Goal: Task Accomplishment & Management: Use online tool/utility

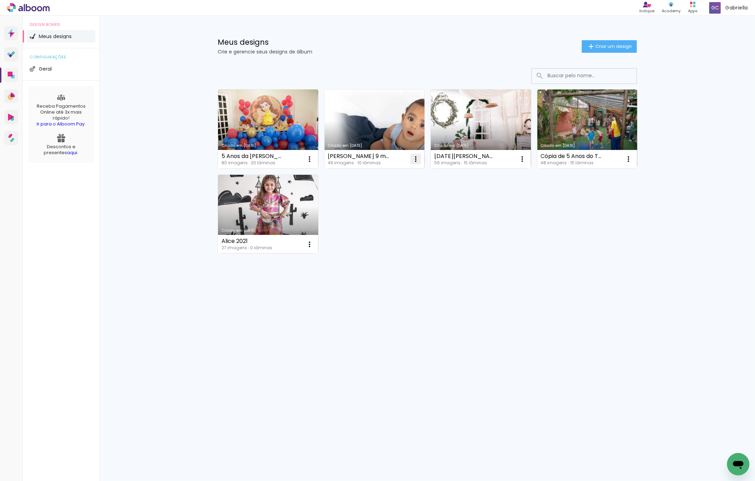
click at [314, 159] on iron-icon at bounding box center [309, 159] width 8 height 8
click at [384, 203] on span "Excluir" at bounding box center [376, 205] width 15 height 5
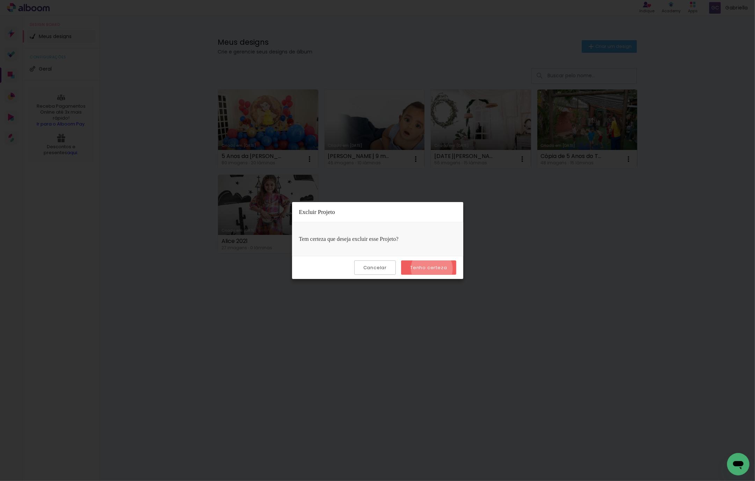
click at [0, 0] on slot "Tenho certeza" at bounding box center [0, 0] width 0 height 0
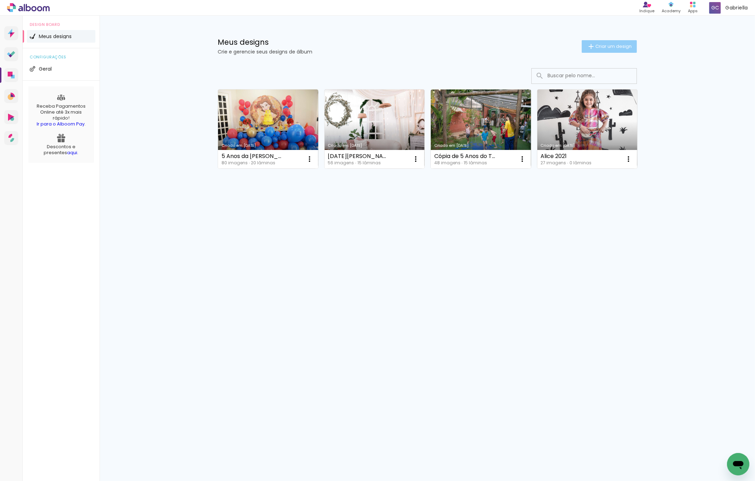
click at [611, 46] on span "Criar um design" at bounding box center [614, 46] width 36 height 5
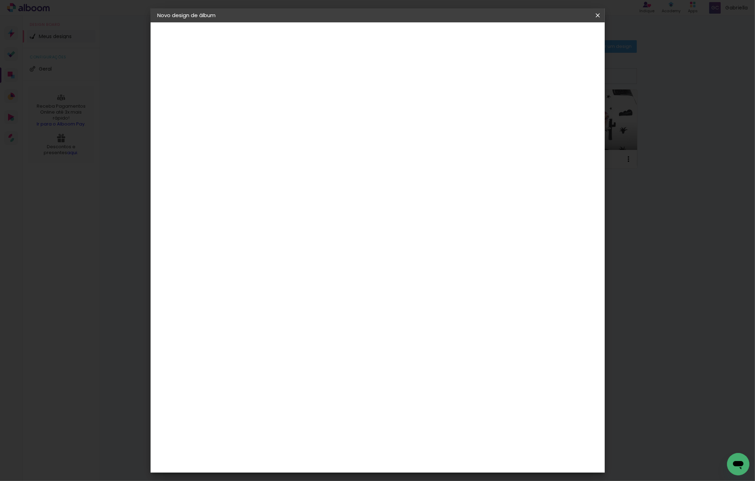
click at [272, 93] on input at bounding box center [272, 93] width 0 height 11
type input "12 Meses do [PERSON_NAME]"
type paper-input "12 Meses do [PERSON_NAME]"
click at [344, 41] on paper-button "Avançar" at bounding box center [326, 37] width 34 height 12
click at [325, 130] on input at bounding box center [289, 133] width 71 height 9
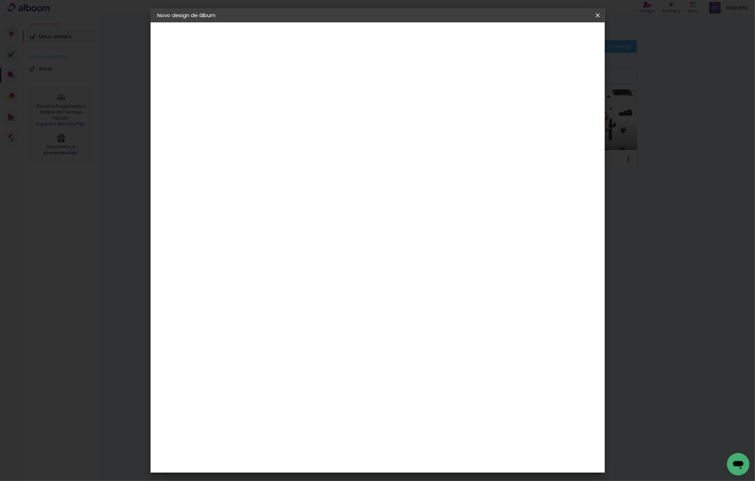
type input "go"
type paper-input "go"
click at [284, 155] on div "Go image" at bounding box center [275, 159] width 17 height 11
click at [303, 160] on paper-item "Go image" at bounding box center [283, 159] width 62 height 18
click at [0, 0] on slot "Avançar" at bounding box center [0, 0] width 0 height 0
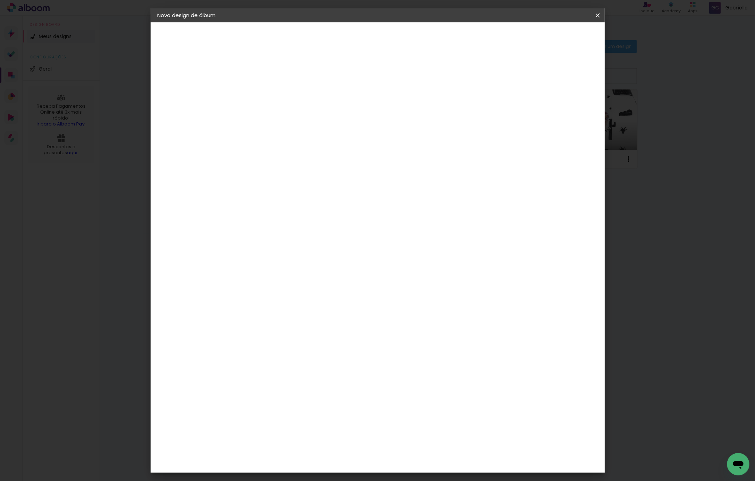
click at [299, 117] on input "text" at bounding box center [285, 121] width 27 height 11
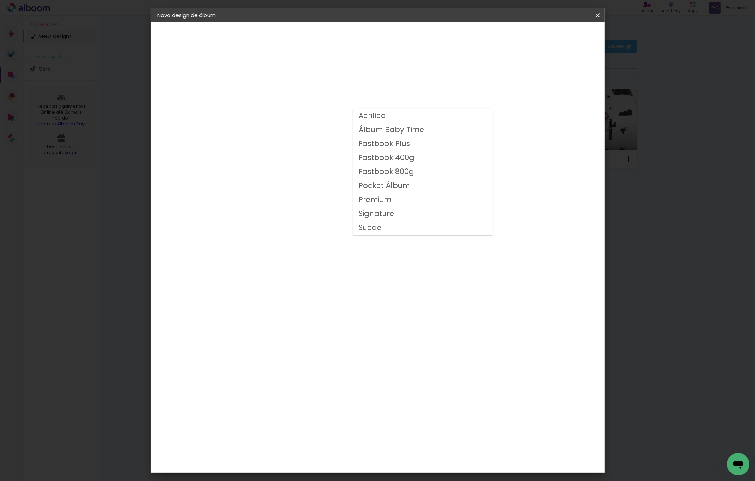
click at [429, 156] on paper-item "Fastbook 400g" at bounding box center [423, 158] width 140 height 14
type input "Fastbook 400g"
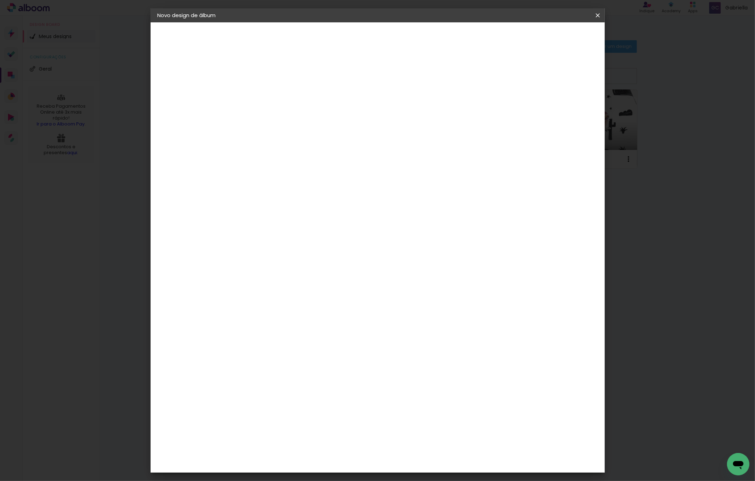
click at [345, 322] on span "20 × 20 cm" at bounding box center [332, 333] width 26 height 23
click at [0, 0] on slot "Avançar" at bounding box center [0, 0] width 0 height 0
drag, startPoint x: 576, startPoint y: 75, endPoint x: 571, endPoint y: 45, distance: 30.2
click at [0, 0] on slot "Mostrar sangria" at bounding box center [0, 0] width 0 height 0
type paper-checkbox "on"
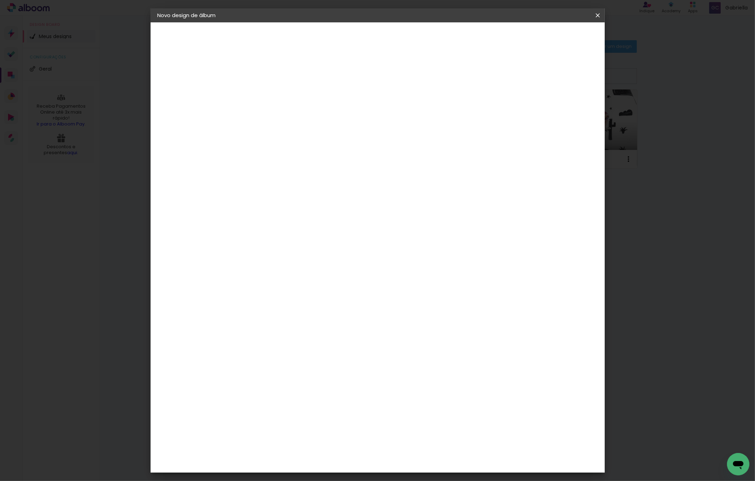
click at [553, 37] on span "Iniciar design" at bounding box center [537, 37] width 32 height 5
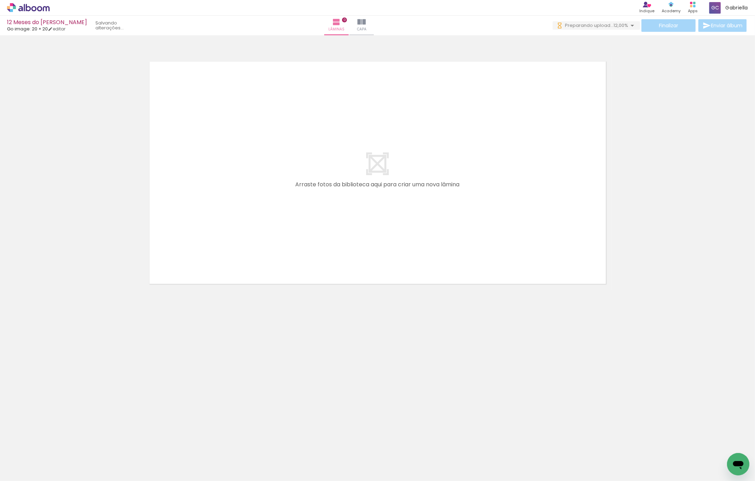
click at [20, 472] on span "Adicionar Fotos" at bounding box center [24, 472] width 21 height 8
click at [0, 0] on input "file" at bounding box center [0, 0] width 0 height 0
click at [192, 456] on div at bounding box center [187, 457] width 35 height 23
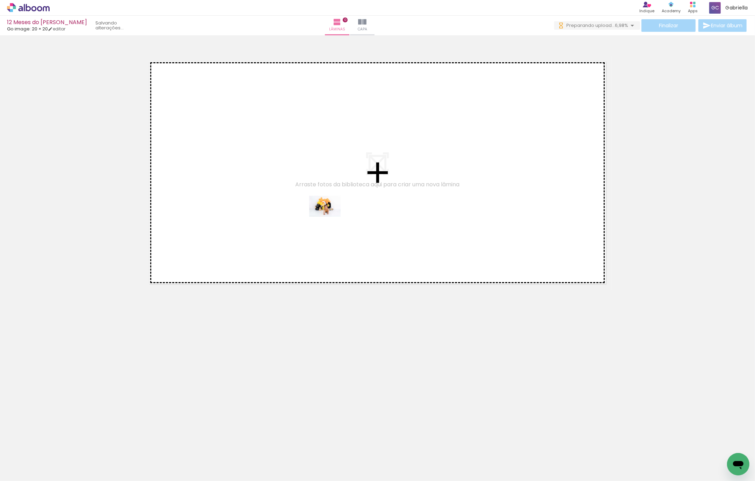
drag, startPoint x: 197, startPoint y: 443, endPoint x: 330, endPoint y: 217, distance: 261.8
click at [330, 217] on quentale-workspace at bounding box center [377, 240] width 755 height 481
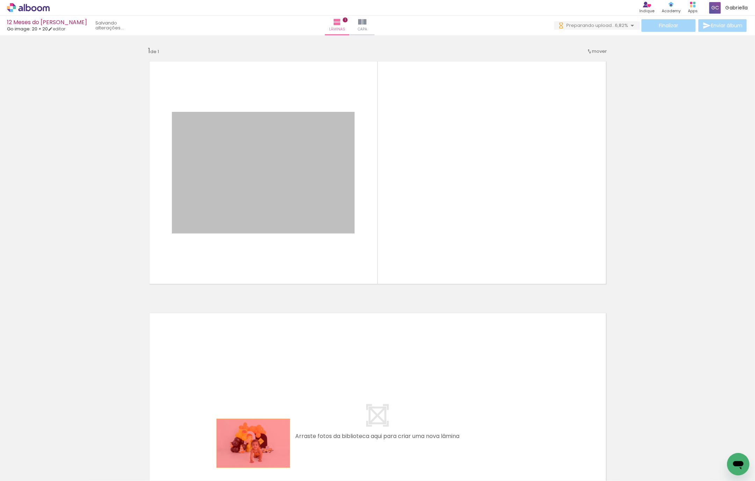
drag, startPoint x: 261, startPoint y: 365, endPoint x: 193, endPoint y: 455, distance: 113.3
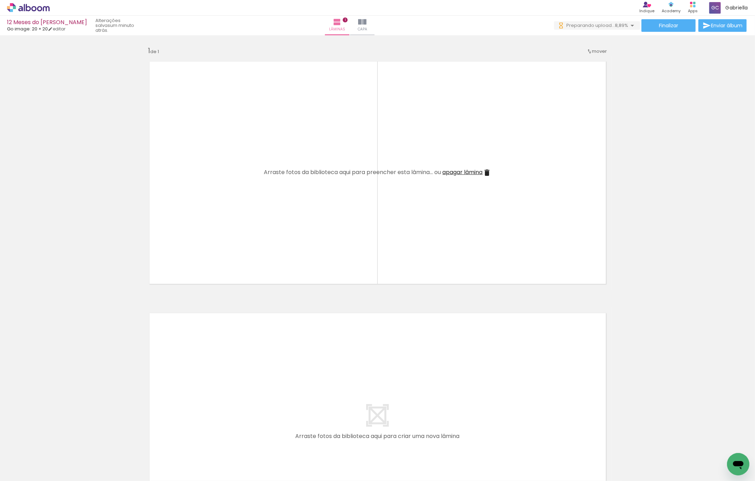
click at [58, 445] on iron-icon at bounding box center [54, 443] width 7 height 7
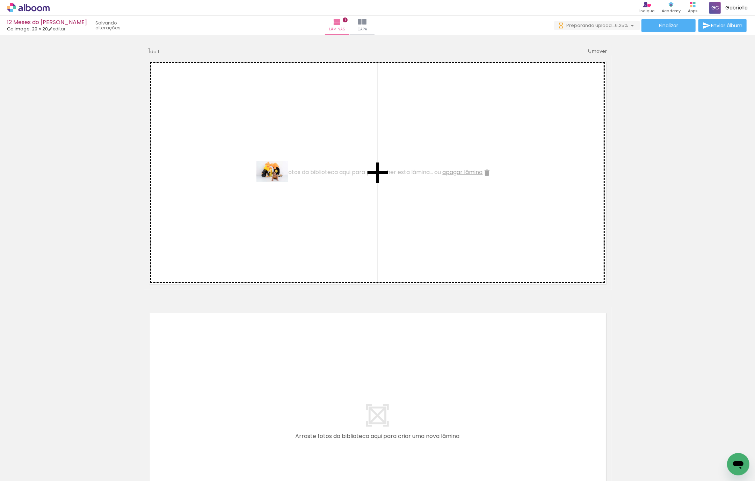
drag, startPoint x: 154, startPoint y: 461, endPoint x: 89, endPoint y: 467, distance: 65.3
click at [276, 184] on quentale-workspace at bounding box center [377, 240] width 755 height 481
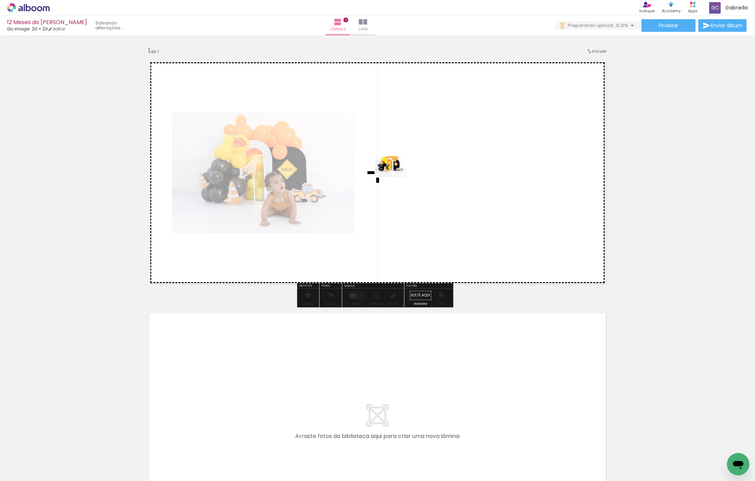
click at [396, 177] on quentale-workspace at bounding box center [377, 240] width 755 height 481
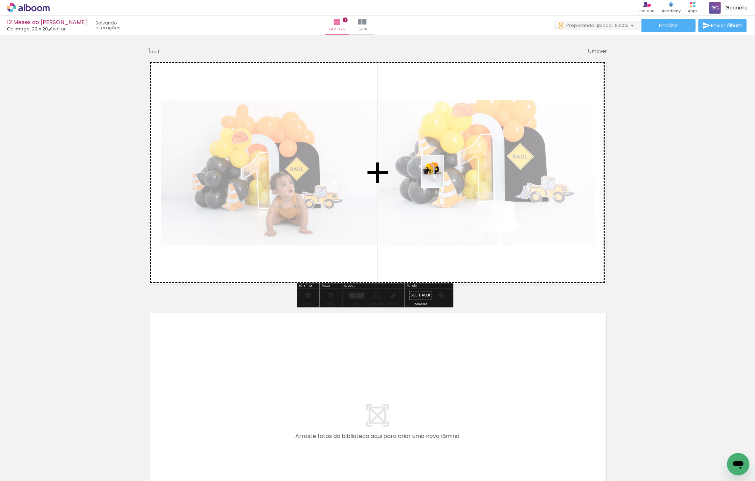
drag, startPoint x: 72, startPoint y: 460, endPoint x: 443, endPoint y: 177, distance: 467.3
click at [443, 177] on quentale-workspace at bounding box center [377, 240] width 755 height 481
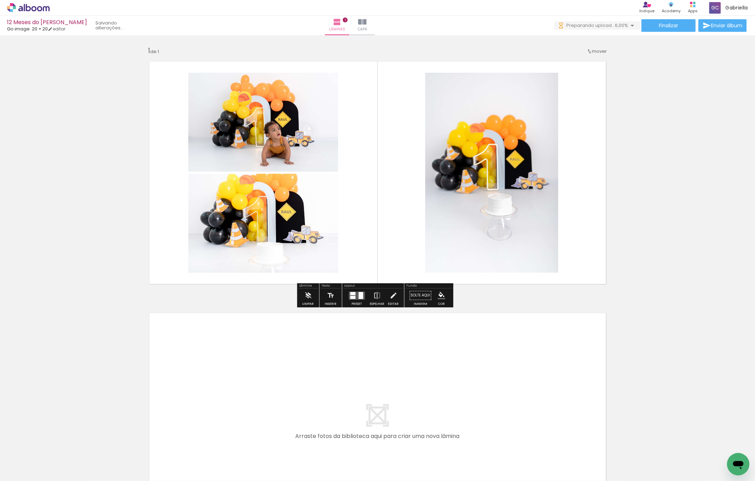
click at [356, 296] on quentale-layouter at bounding box center [357, 296] width 16 height 8
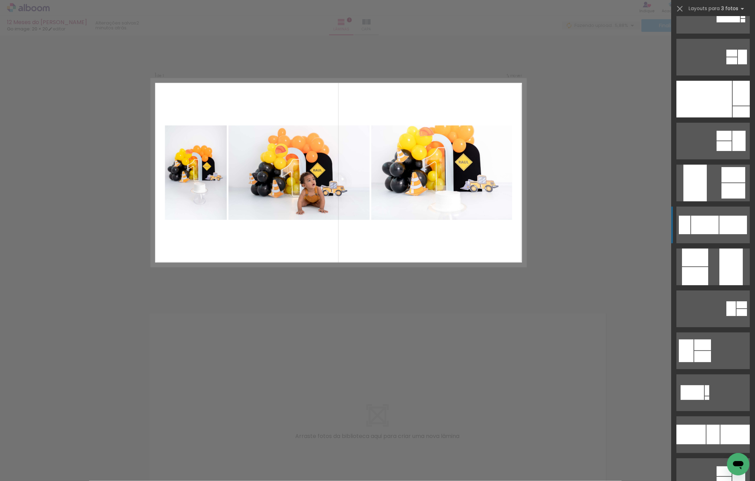
scroll to position [228, 0]
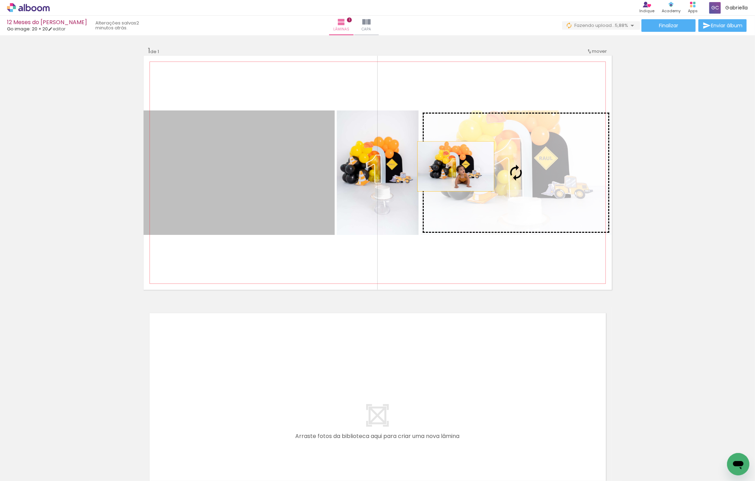
drag, startPoint x: 220, startPoint y: 192, endPoint x: 453, endPoint y: 166, distance: 234.6
click at [0, 0] on slot at bounding box center [0, 0] width 0 height 0
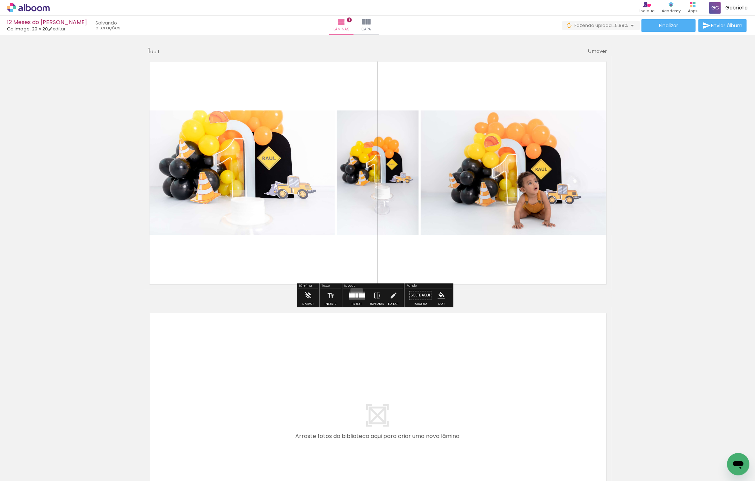
click at [355, 290] on div at bounding box center [357, 295] width 19 height 14
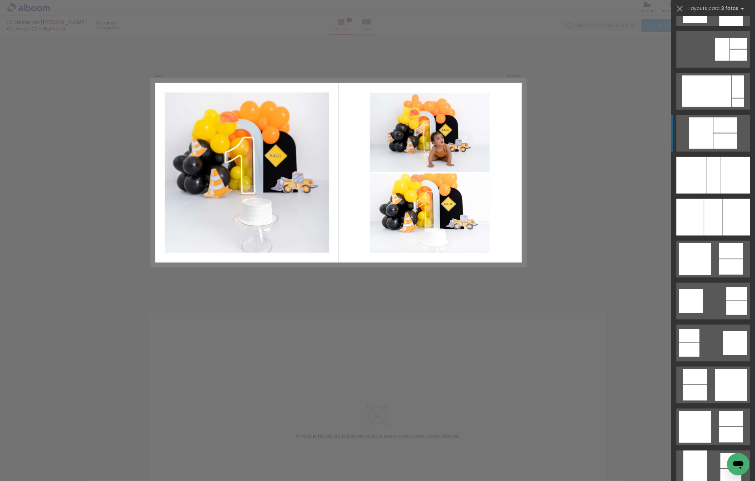
scroll to position [1279, 0]
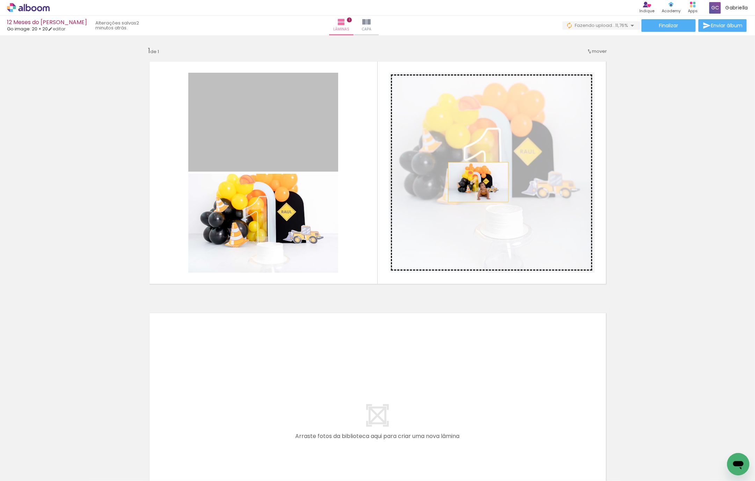
drag, startPoint x: 268, startPoint y: 138, endPoint x: 475, endPoint y: 182, distance: 211.5
click at [0, 0] on slot at bounding box center [0, 0] width 0 height 0
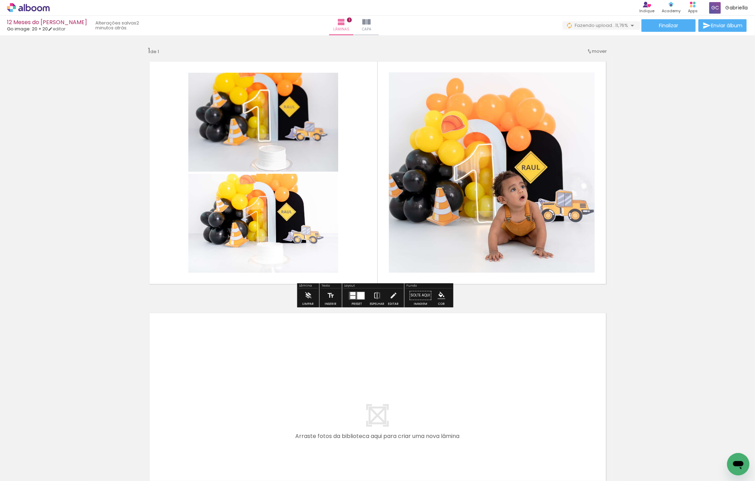
click at [358, 295] on div at bounding box center [361, 295] width 7 height 7
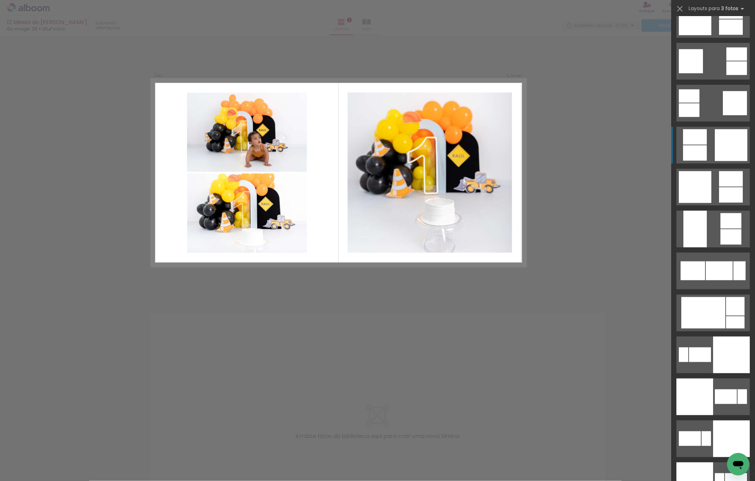
scroll to position [1384, 0]
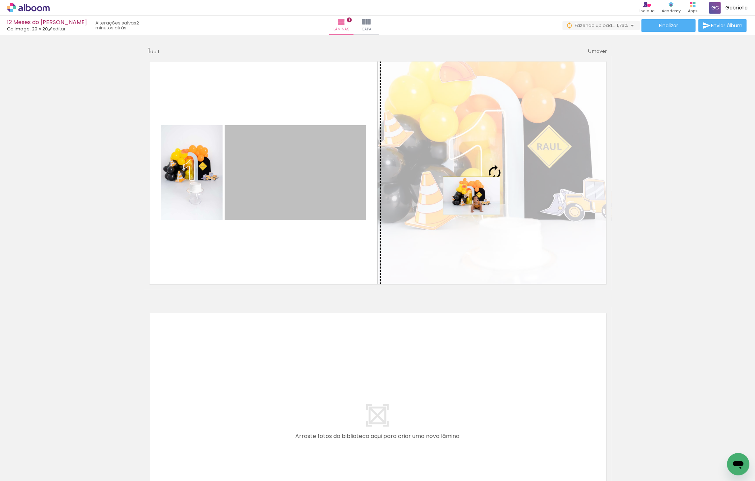
drag, startPoint x: 313, startPoint y: 196, endPoint x: 468, endPoint y: 196, distance: 155.2
click at [0, 0] on slot at bounding box center [0, 0] width 0 height 0
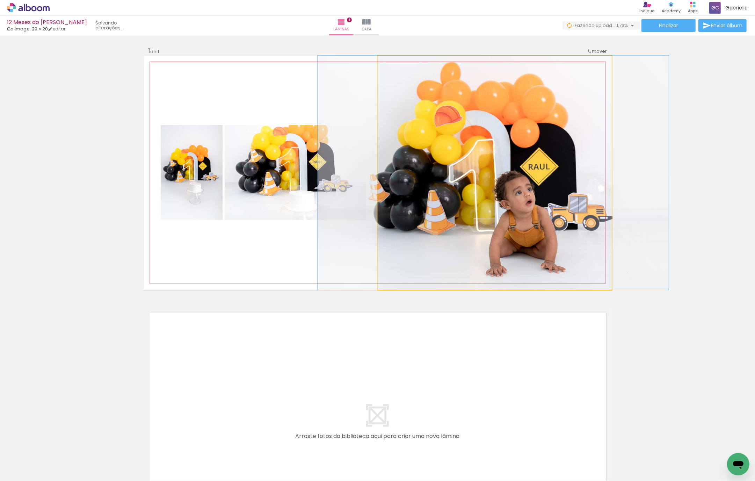
drag, startPoint x: 517, startPoint y: 202, endPoint x: 514, endPoint y: 177, distance: 25.7
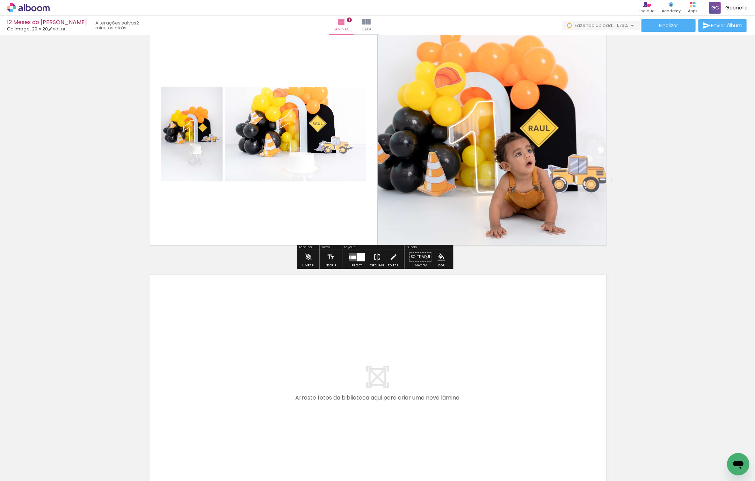
scroll to position [128, 0]
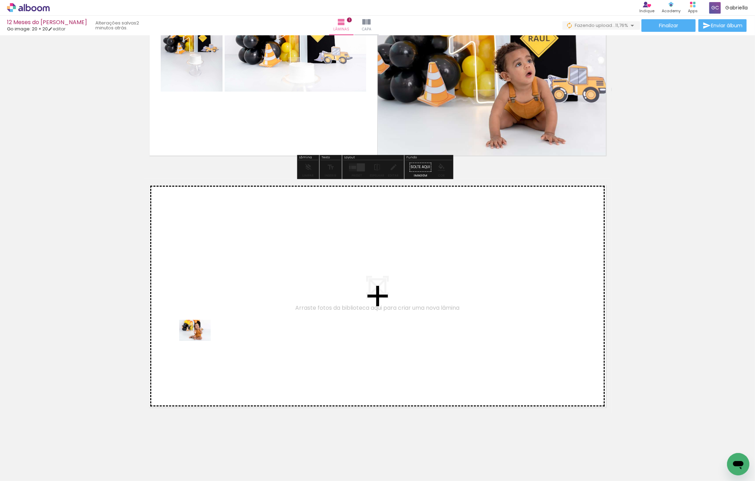
drag, startPoint x: 192, startPoint y: 458, endPoint x: 240, endPoint y: 439, distance: 52.1
click at [200, 341] on quentale-workspace at bounding box center [377, 240] width 755 height 481
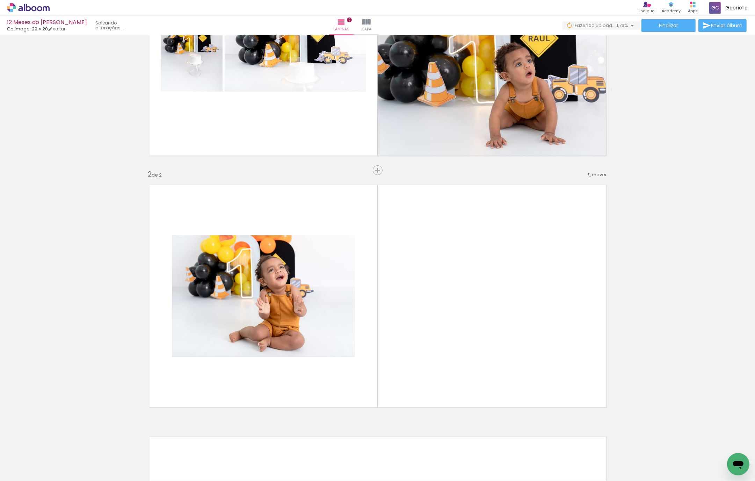
scroll to position [188, 0]
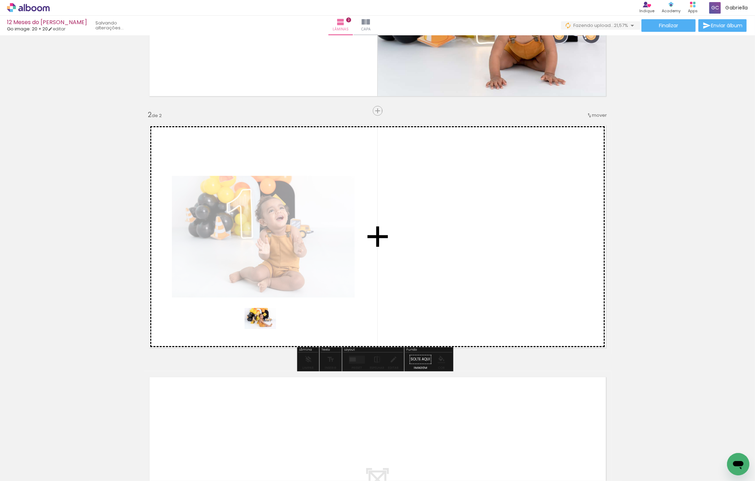
drag, startPoint x: 232, startPoint y: 456, endPoint x: 266, endPoint y: 329, distance: 131.7
click at [266, 329] on quentale-workspace at bounding box center [377, 240] width 755 height 481
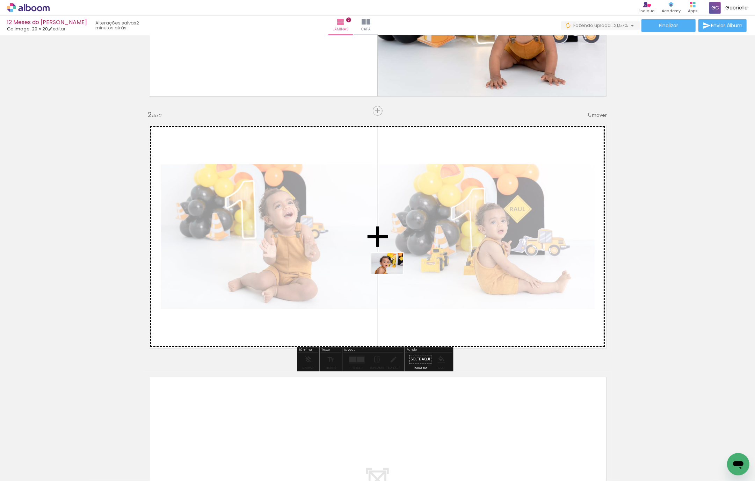
drag, startPoint x: 270, startPoint y: 460, endPoint x: 495, endPoint y: 467, distance: 224.9
click at [393, 274] on quentale-workspace at bounding box center [377, 240] width 755 height 481
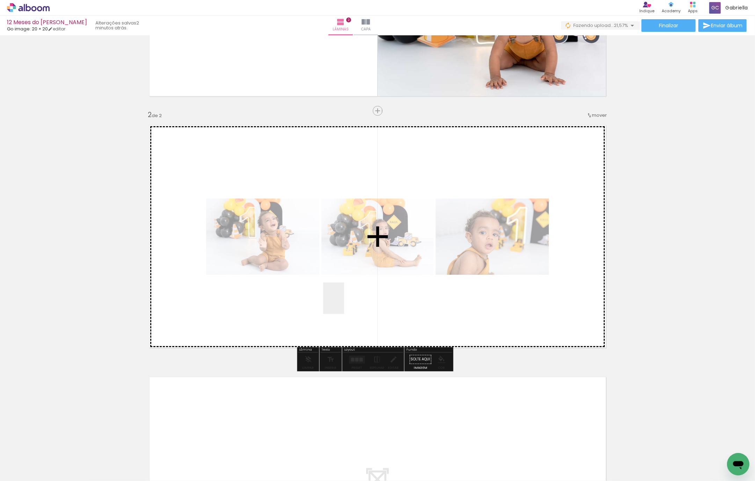
drag, startPoint x: 309, startPoint y: 448, endPoint x: 344, endPoint y: 303, distance: 148.7
click at [344, 303] on quentale-workspace at bounding box center [377, 240] width 755 height 481
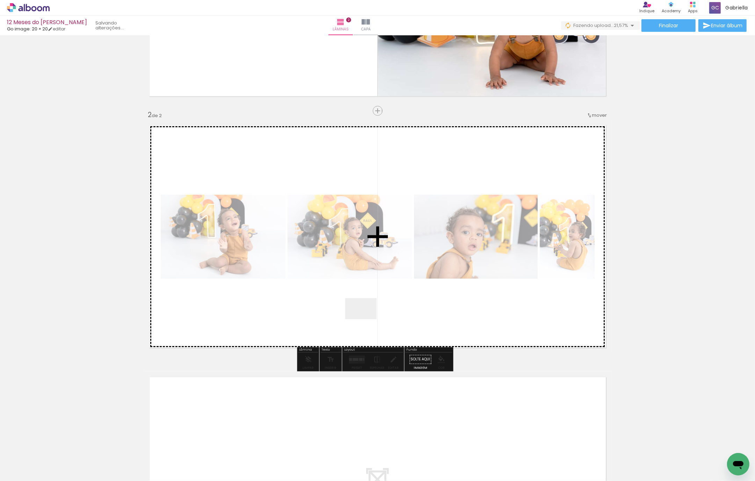
drag, startPoint x: 348, startPoint y: 412, endPoint x: 366, endPoint y: 319, distance: 94.3
click at [366, 319] on quentale-workspace at bounding box center [377, 240] width 755 height 481
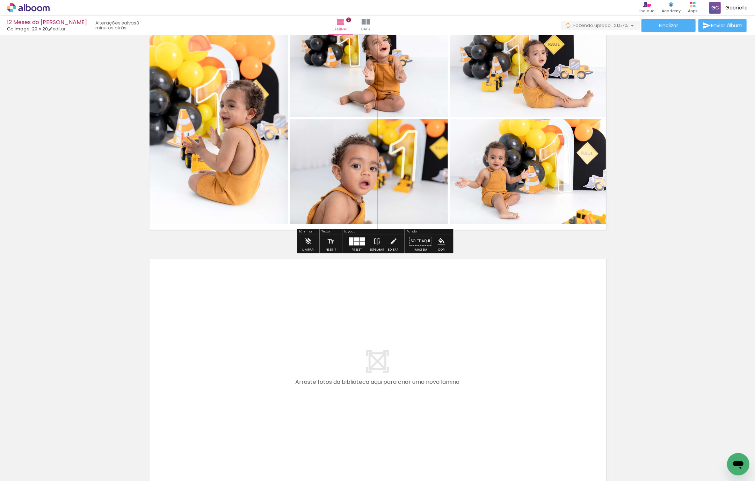
scroll to position [330, 0]
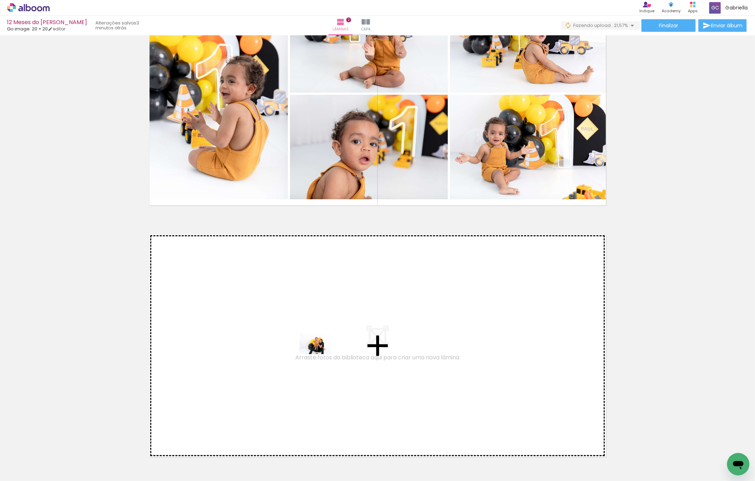
drag, startPoint x: 388, startPoint y: 455, endPoint x: 321, endPoint y: 354, distance: 122.0
click at [321, 354] on quentale-workspace at bounding box center [377, 240] width 755 height 481
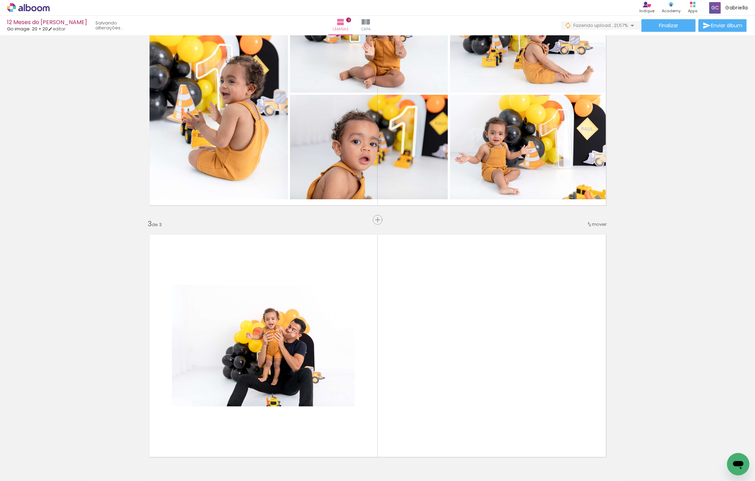
scroll to position [439, 0]
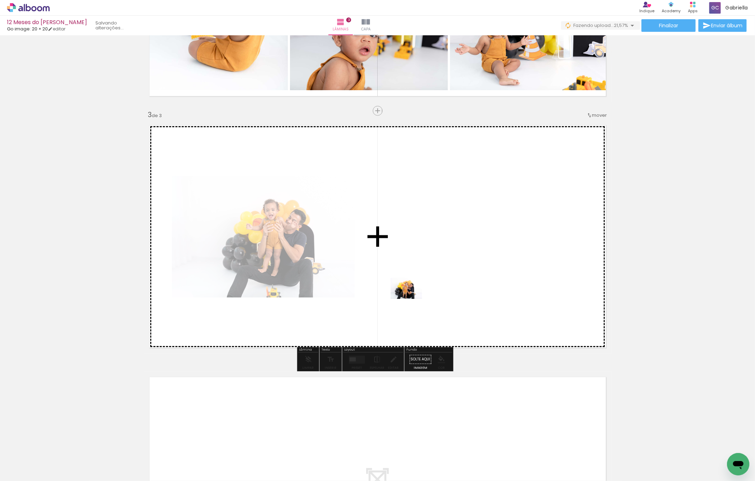
drag, startPoint x: 429, startPoint y: 459, endPoint x: 481, endPoint y: 454, distance: 51.9
click at [412, 299] on quentale-workspace at bounding box center [377, 240] width 755 height 481
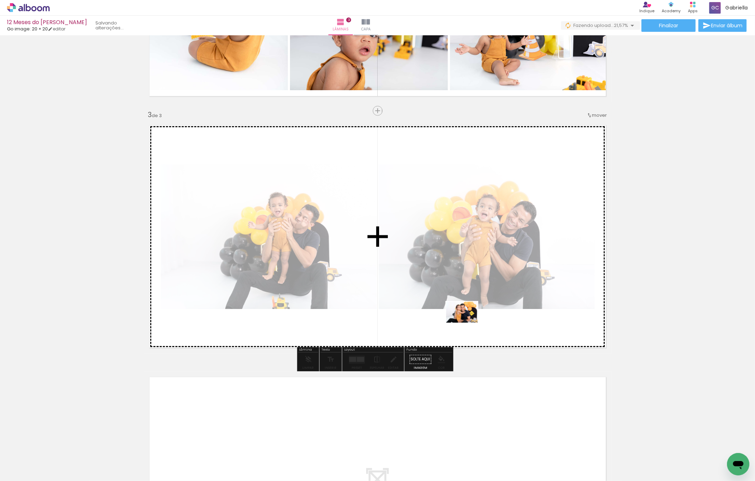
drag, startPoint x: 467, startPoint y: 405, endPoint x: 470, endPoint y: 388, distance: 17.5
click at [467, 323] on quentale-workspace at bounding box center [377, 240] width 755 height 481
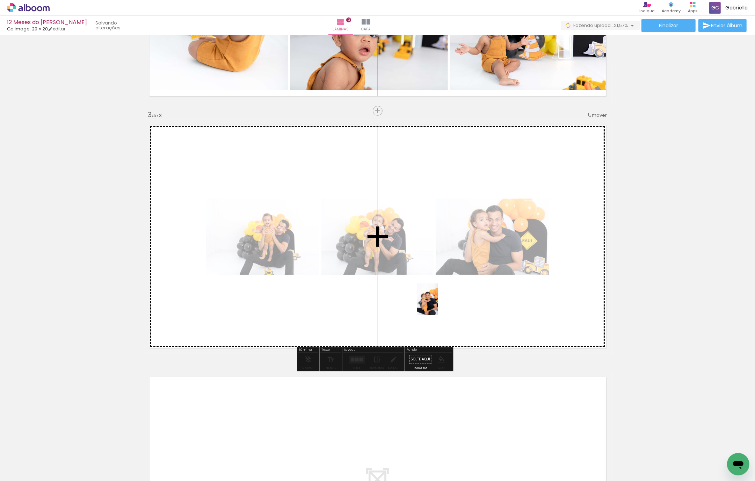
drag, startPoint x: 501, startPoint y: 455, endPoint x: 438, endPoint y: 303, distance: 164.6
click at [438, 303] on quentale-workspace at bounding box center [377, 240] width 755 height 481
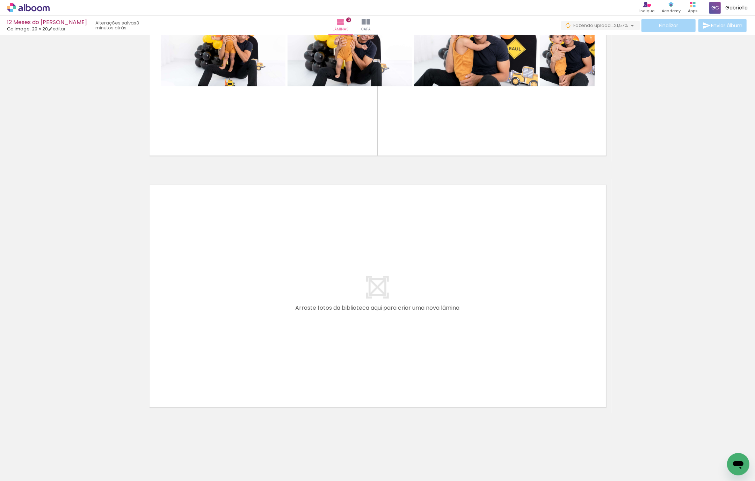
scroll to position [0, 384]
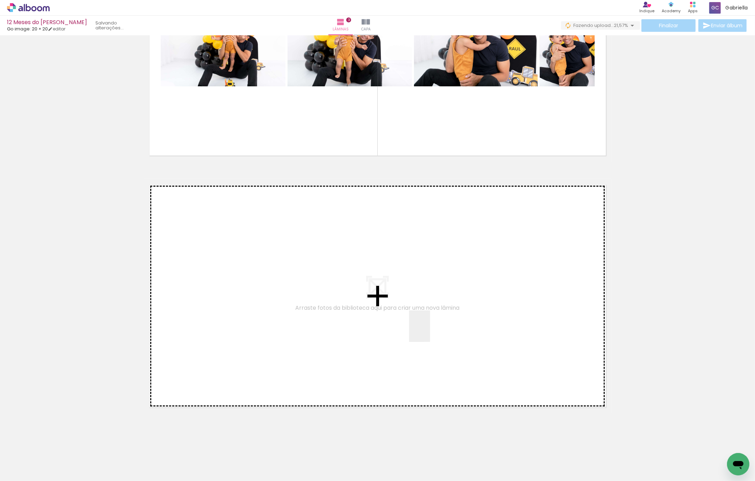
drag, startPoint x: 438, startPoint y: 464, endPoint x: 388, endPoint y: 438, distance: 56.6
click at [430, 332] on quentale-workspace at bounding box center [377, 240] width 755 height 481
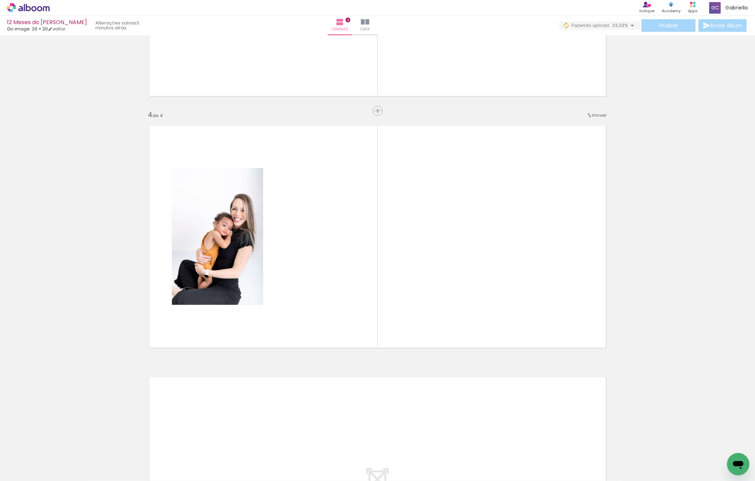
scroll to position [0, 332]
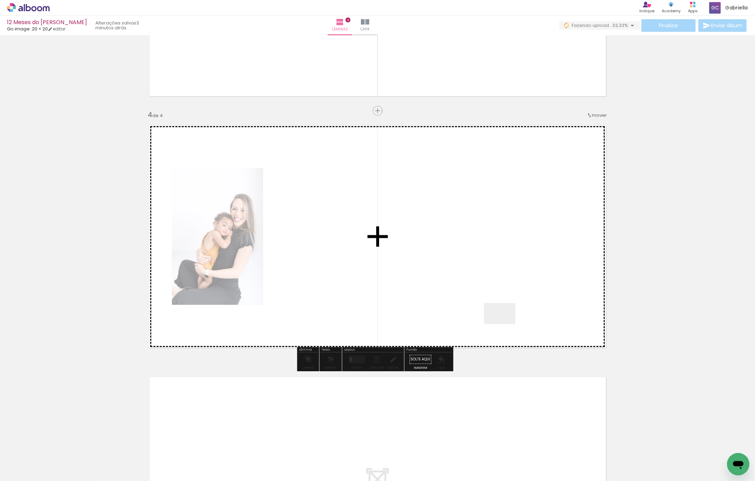
drag, startPoint x: 643, startPoint y: 463, endPoint x: 516, endPoint y: 375, distance: 155.2
click at [505, 324] on quentale-workspace at bounding box center [377, 240] width 755 height 481
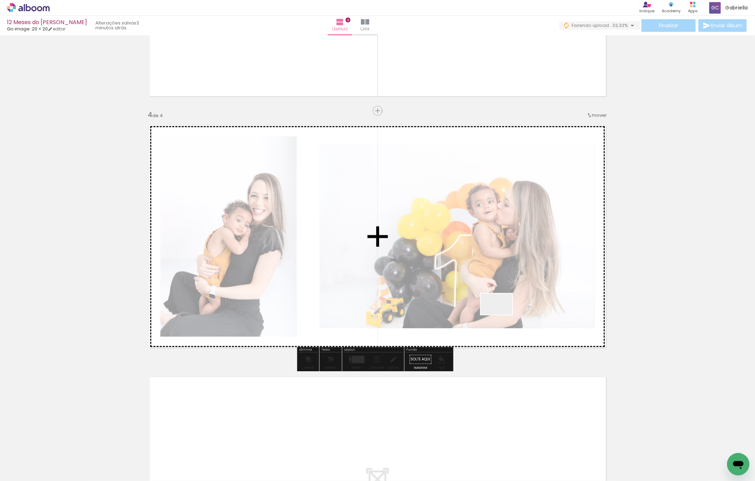
drag, startPoint x: 678, startPoint y: 461, endPoint x: 502, endPoint y: 315, distance: 229.1
click at [502, 315] on quentale-workspace at bounding box center [377, 240] width 755 height 481
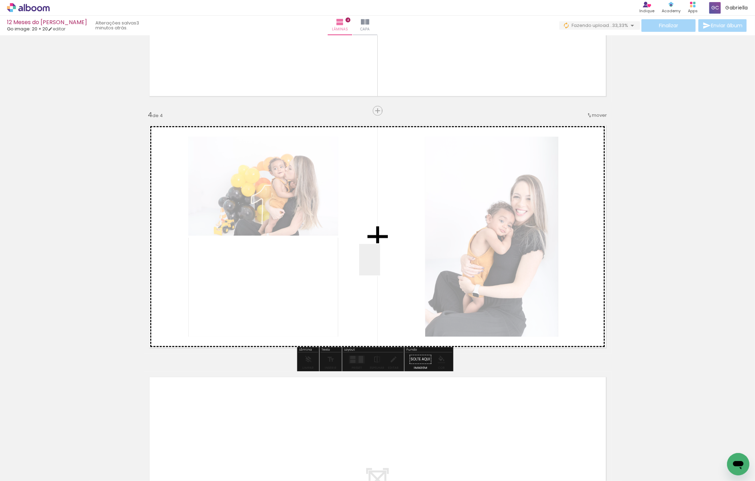
drag, startPoint x: 718, startPoint y: 453, endPoint x: 380, endPoint y: 265, distance: 386.4
click at [380, 265] on quentale-workspace at bounding box center [377, 240] width 755 height 481
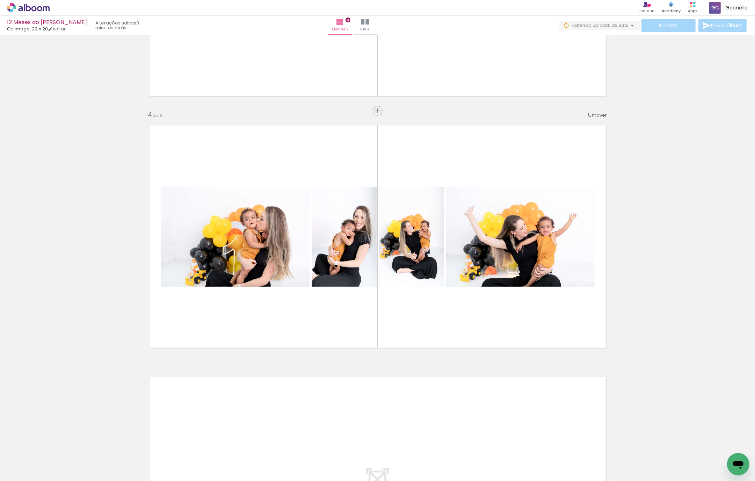
scroll to position [0, 507]
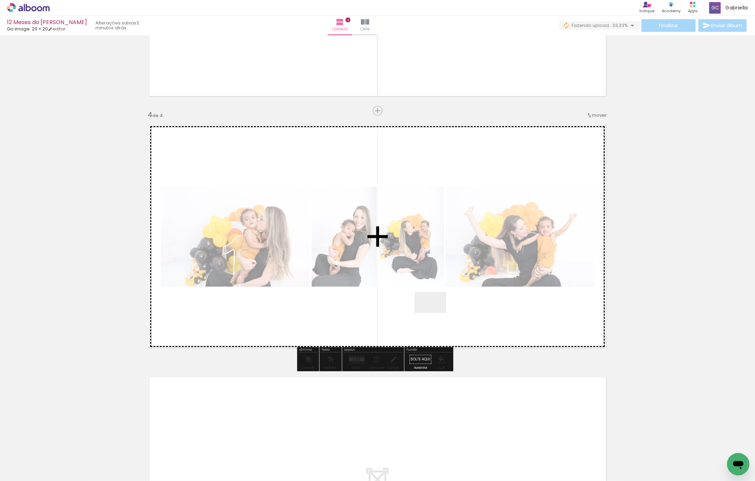
drag, startPoint x: 588, startPoint y: 463, endPoint x: 598, endPoint y: 480, distance: 19.3
click at [436, 313] on quentale-workspace at bounding box center [377, 240] width 755 height 481
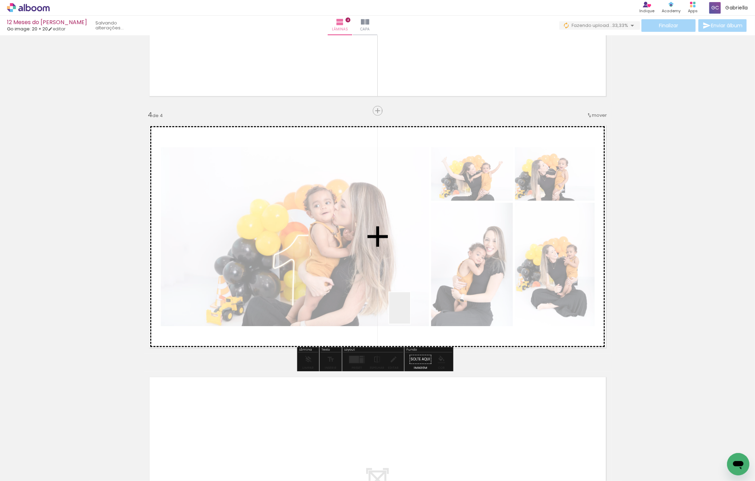
drag, startPoint x: 624, startPoint y: 461, endPoint x: 410, endPoint y: 313, distance: 259.5
click at [410, 313] on quentale-workspace at bounding box center [377, 240] width 755 height 481
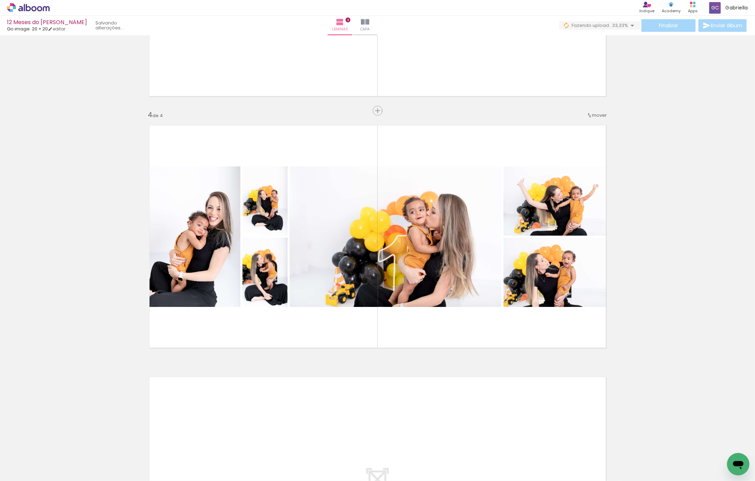
scroll to position [0, 437]
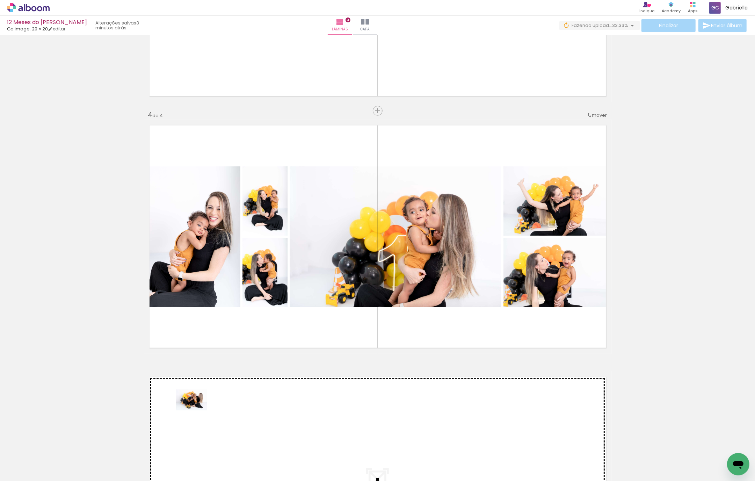
drag, startPoint x: 103, startPoint y: 461, endPoint x: 197, endPoint y: 410, distance: 107.0
click at [197, 410] on quentale-workspace at bounding box center [377, 240] width 755 height 481
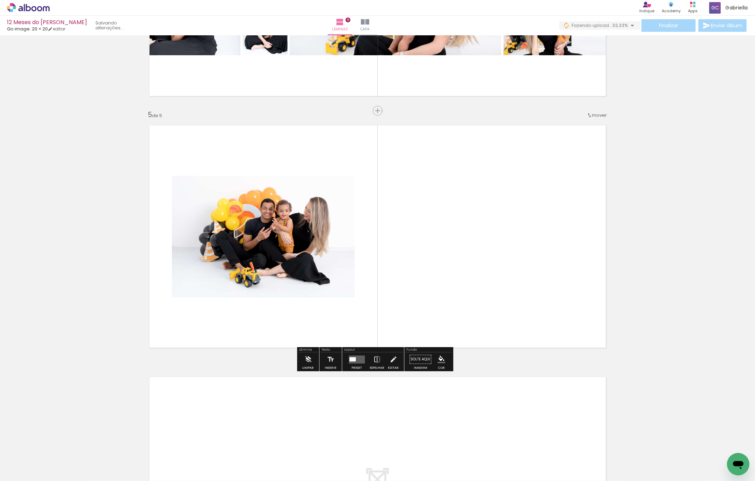
scroll to position [943, 0]
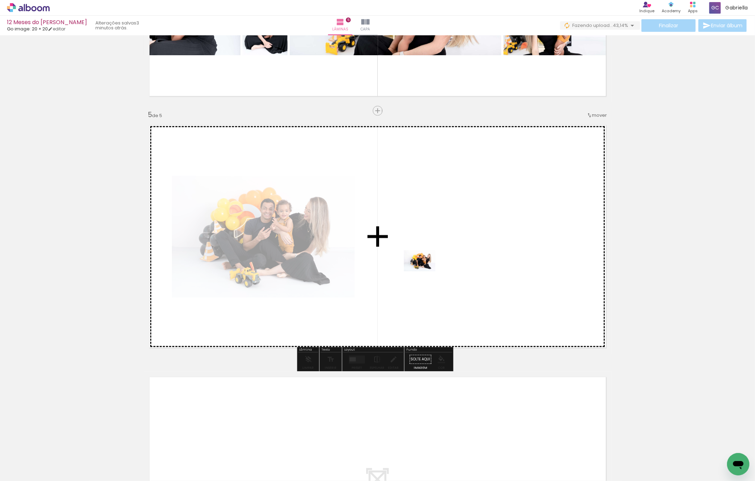
drag, startPoint x: 146, startPoint y: 462, endPoint x: 425, endPoint y: 271, distance: 338.3
click at [425, 271] on quentale-workspace at bounding box center [377, 240] width 755 height 481
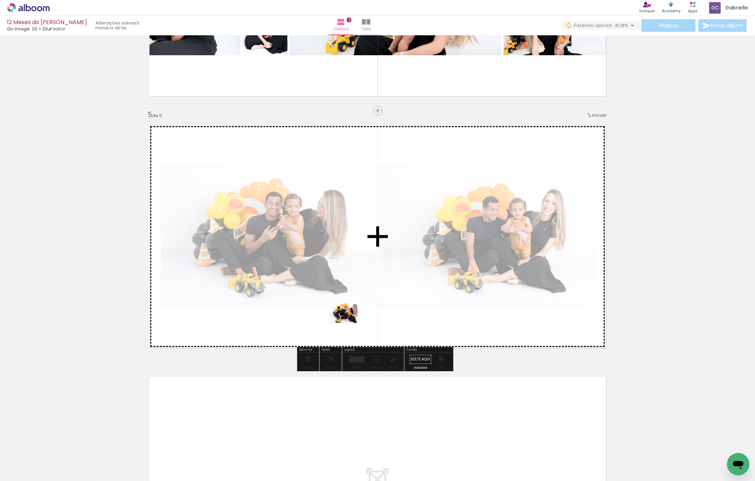
drag, startPoint x: 189, startPoint y: 461, endPoint x: 350, endPoint y: 323, distance: 212.0
click at [350, 323] on quentale-workspace at bounding box center [377, 240] width 755 height 481
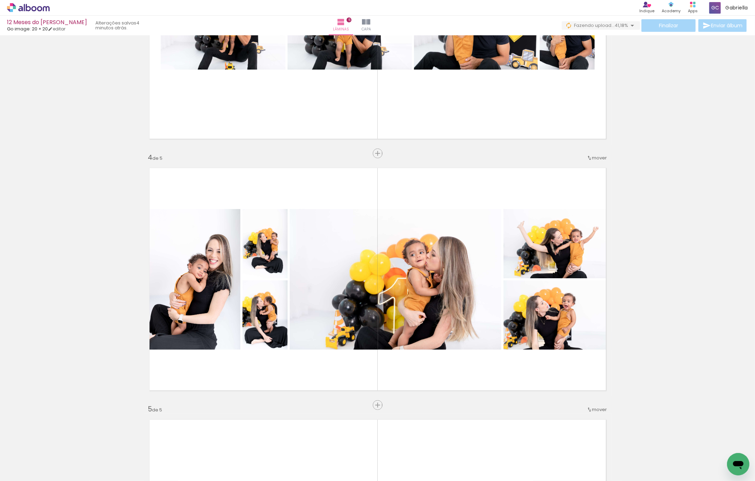
scroll to position [557, 0]
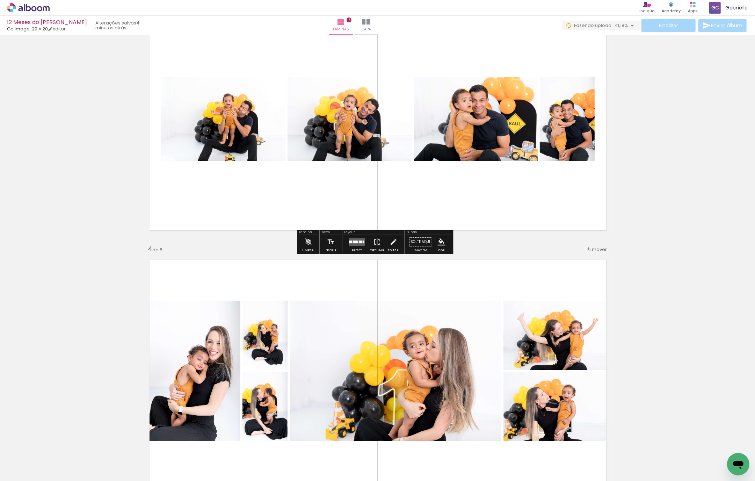
click at [353, 246] on div at bounding box center [357, 242] width 19 height 14
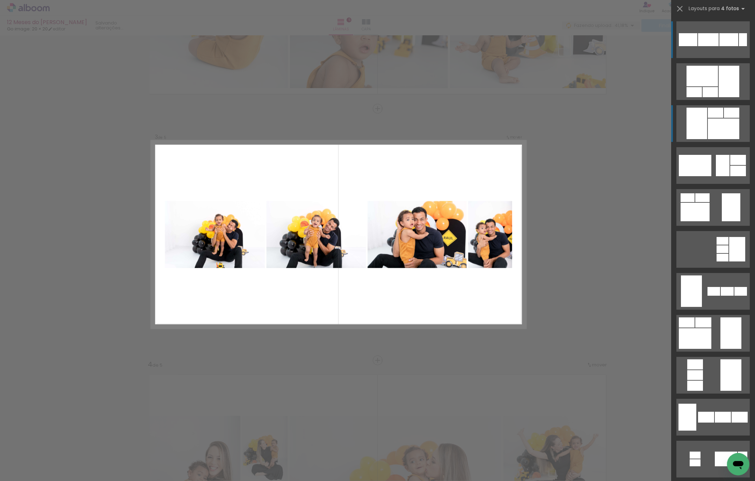
scroll to position [439, 0]
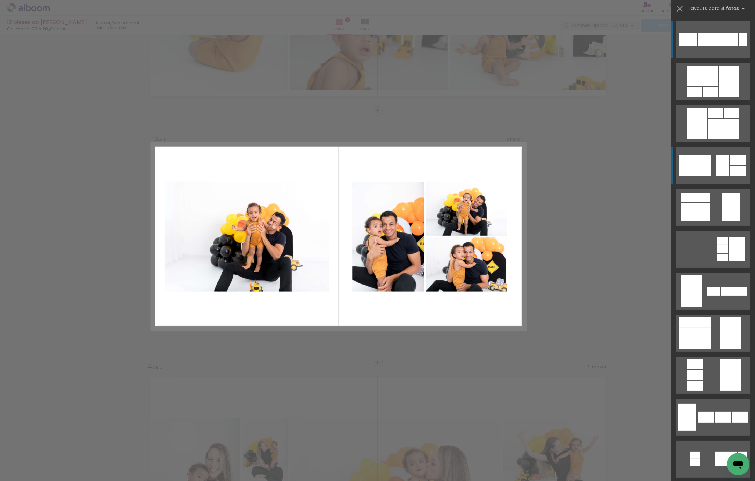
click at [719, 46] on div at bounding box center [708, 39] width 21 height 13
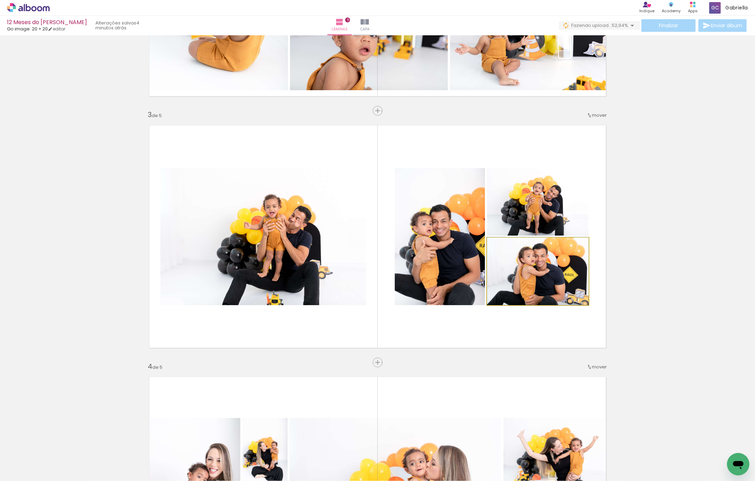
drag, startPoint x: 533, startPoint y: 284, endPoint x: 543, endPoint y: 232, distance: 52.2
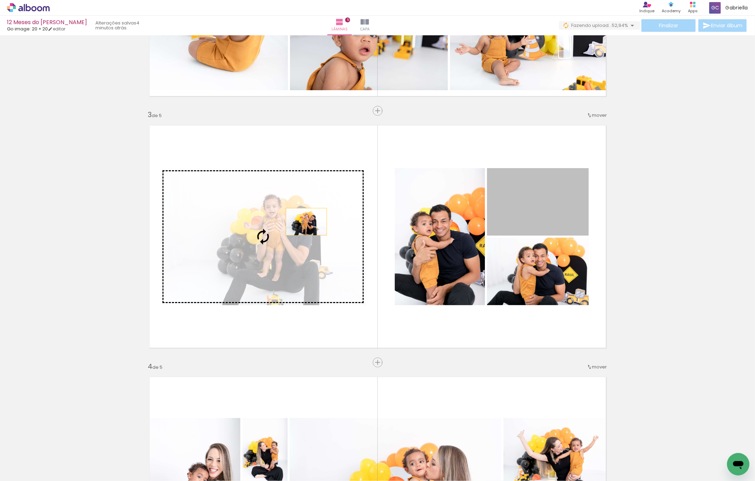
drag, startPoint x: 541, startPoint y: 202, endPoint x: 373, endPoint y: 230, distance: 171.1
click at [0, 0] on slot at bounding box center [0, 0] width 0 height 0
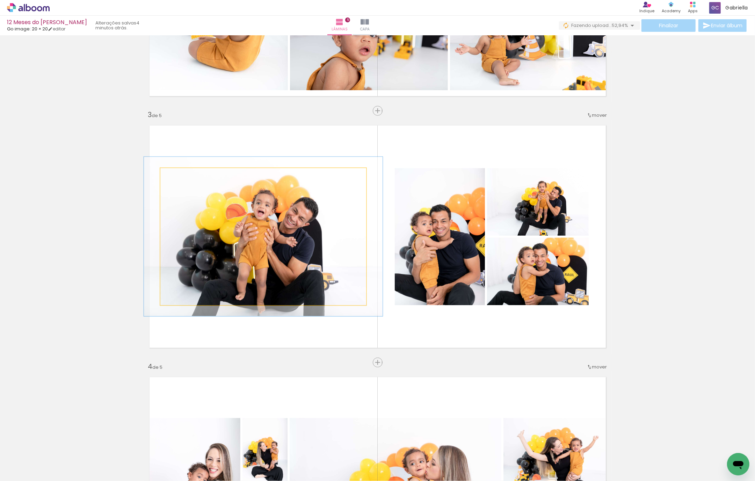
drag, startPoint x: 175, startPoint y: 174, endPoint x: 227, endPoint y: 209, distance: 63.0
click at [179, 174] on div at bounding box center [181, 175] width 6 height 6
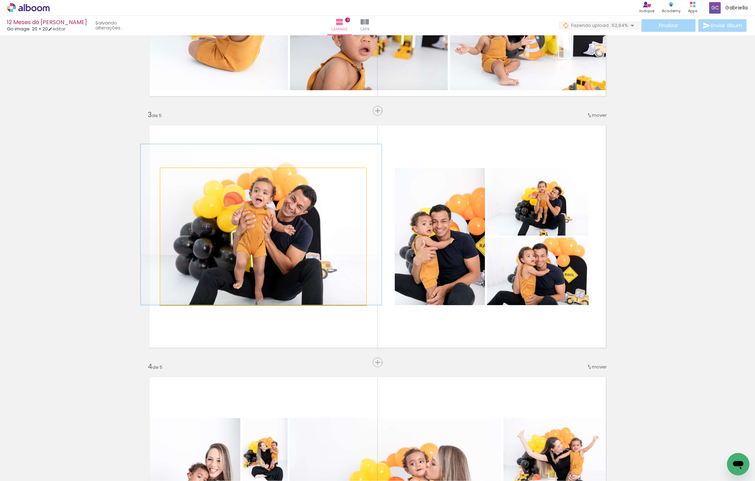
drag, startPoint x: 267, startPoint y: 229, endPoint x: 266, endPoint y: 218, distance: 10.2
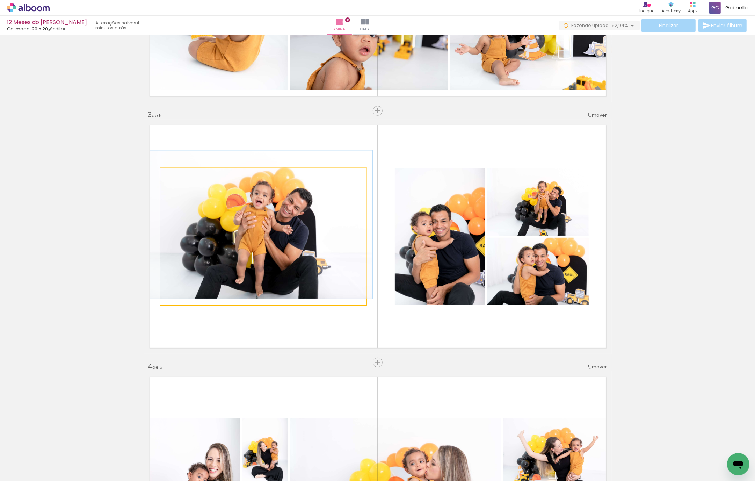
type paper-slider "108"
click at [176, 173] on div at bounding box center [179, 175] width 6 height 6
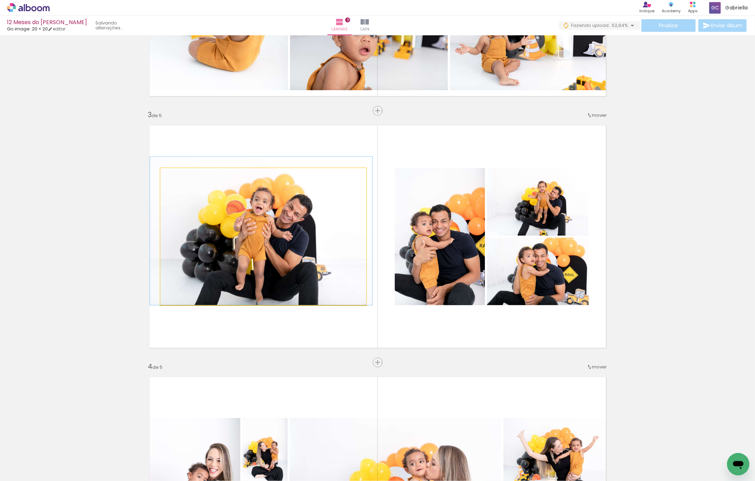
drag, startPoint x: 271, startPoint y: 208, endPoint x: 271, endPoint y: 212, distance: 3.8
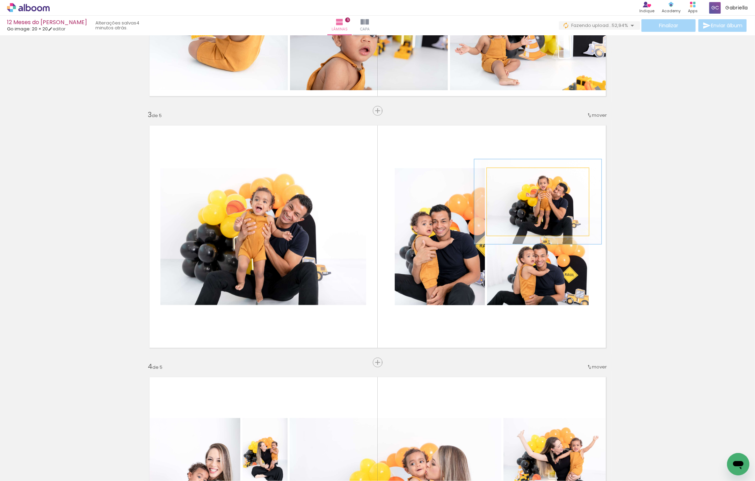
drag, startPoint x: 502, startPoint y: 176, endPoint x: 507, endPoint y: 175, distance: 5.4
click at [507, 175] on div at bounding box center [509, 175] width 6 height 6
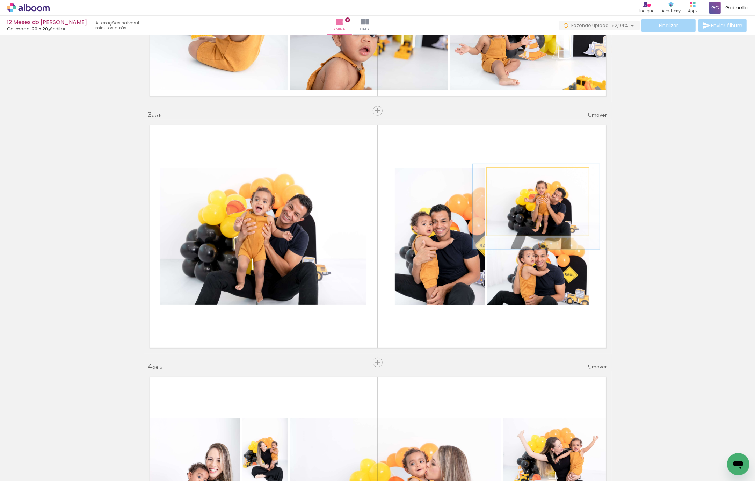
drag, startPoint x: 567, startPoint y: 216, endPoint x: 566, endPoint y: 221, distance: 5.2
drag, startPoint x: 513, startPoint y: 173, endPoint x: 510, endPoint y: 173, distance: 3.9
type paper-slider "131"
click at [510, 173] on div at bounding box center [512, 175] width 6 height 6
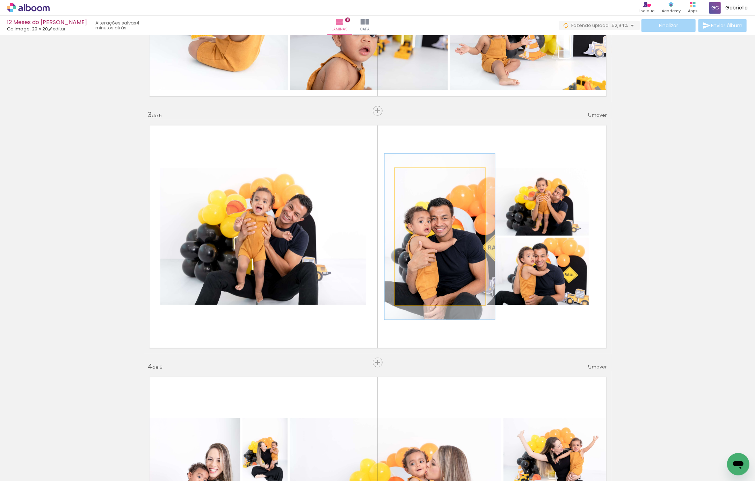
drag, startPoint x: 409, startPoint y: 173, endPoint x: 413, endPoint y: 172, distance: 4.2
type paper-slider "124"
click at [413, 172] on div at bounding box center [416, 175] width 11 height 11
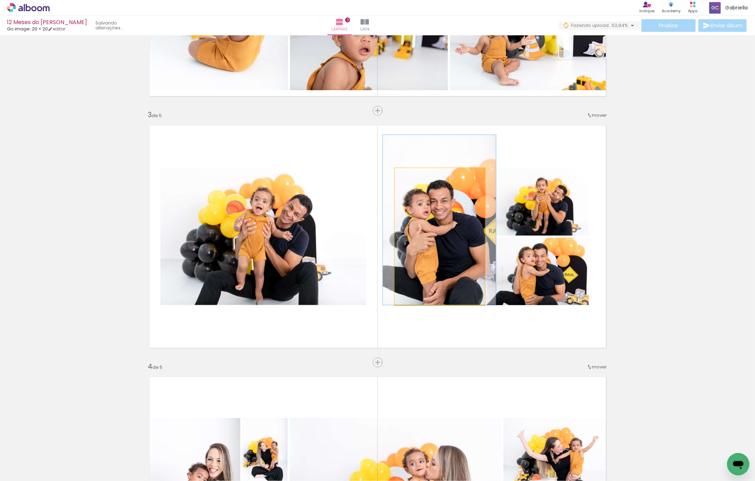
drag, startPoint x: 430, startPoint y: 220, endPoint x: 430, endPoint y: 191, distance: 28.7
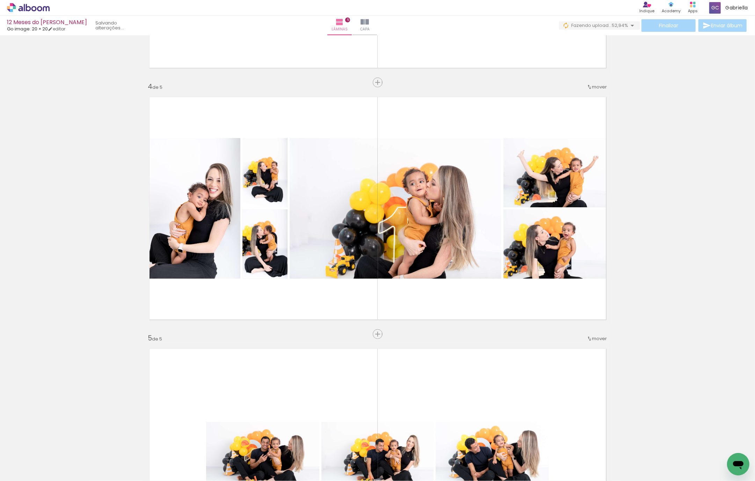
scroll to position [795, 0]
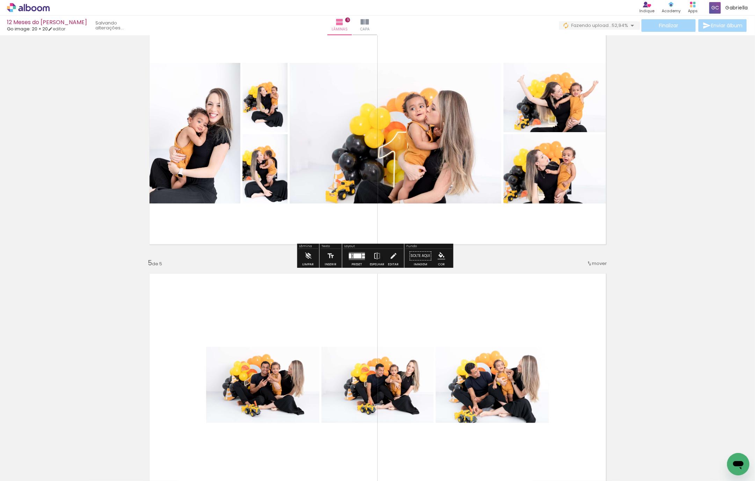
click at [354, 257] on div at bounding box center [358, 255] width 8 height 5
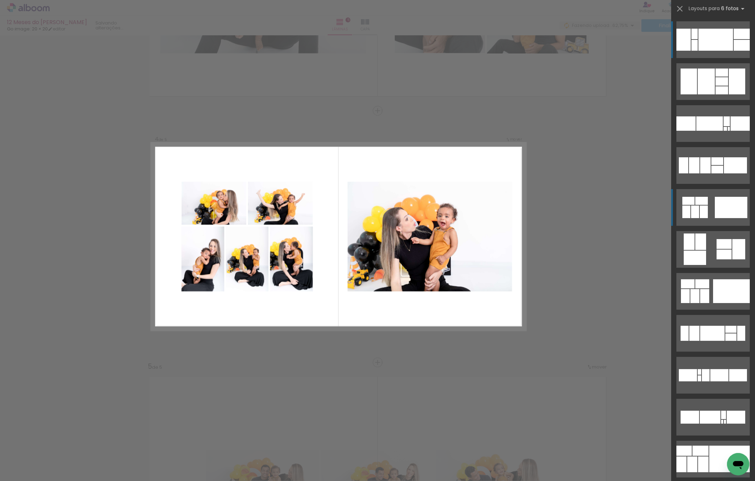
scroll to position [98, 0]
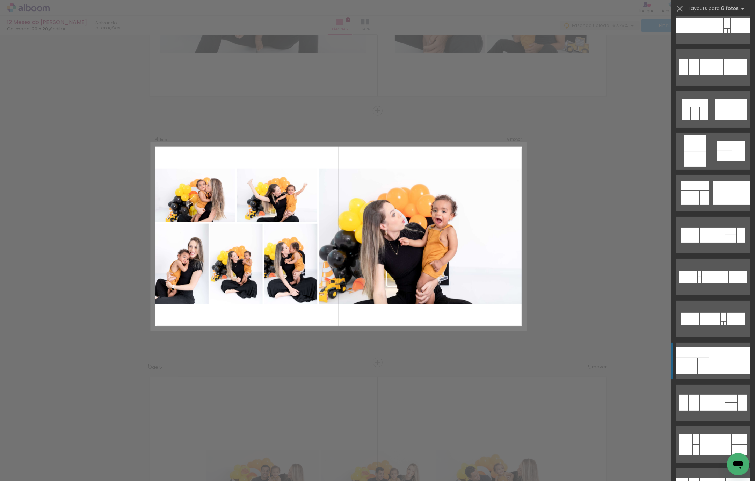
click at [717, 352] on div at bounding box center [730, 360] width 41 height 27
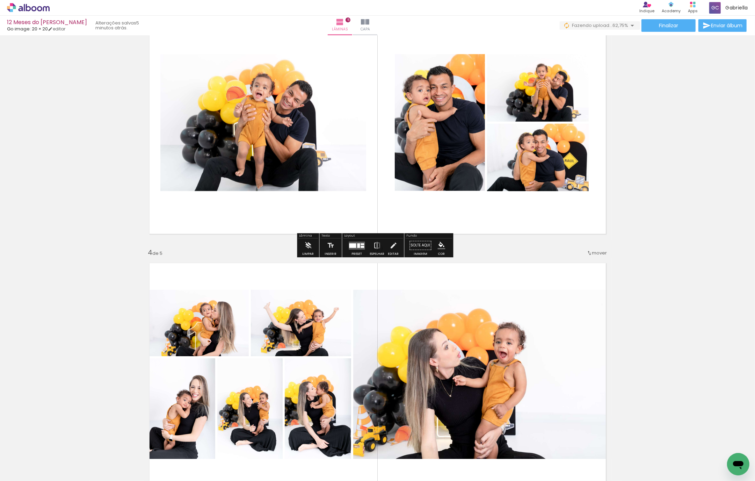
scroll to position [635, 0]
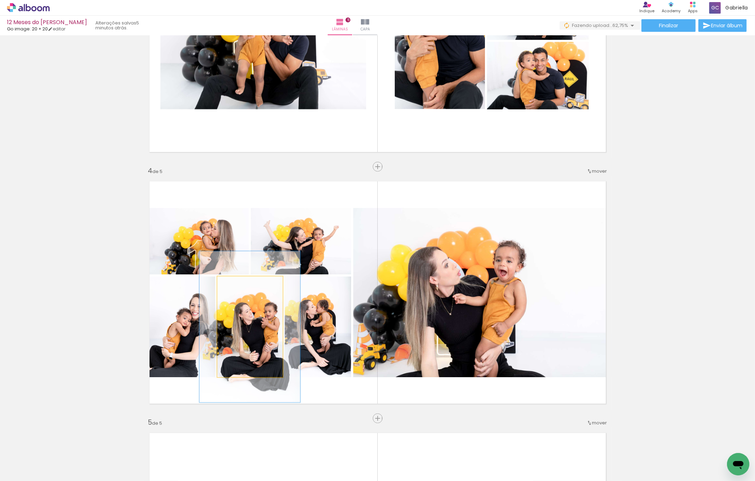
drag, startPoint x: 231, startPoint y: 282, endPoint x: 243, endPoint y: 281, distance: 12.3
type paper-slider "150"
click at [243, 281] on div at bounding box center [246, 284] width 6 height 6
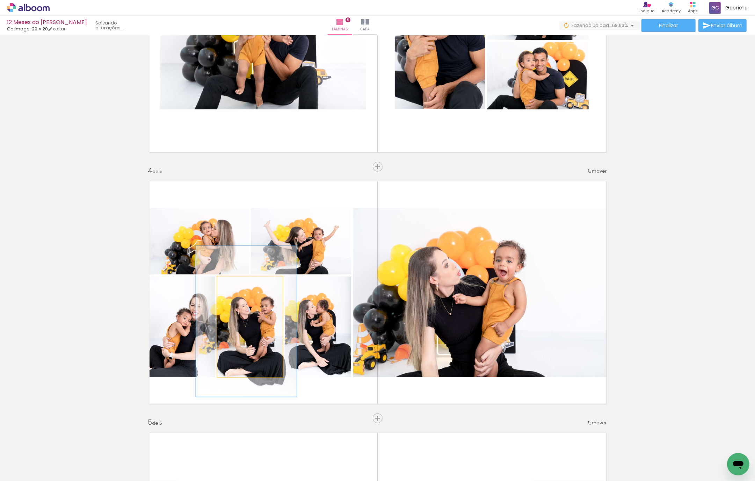
drag, startPoint x: 254, startPoint y: 326, endPoint x: 251, endPoint y: 321, distance: 6.6
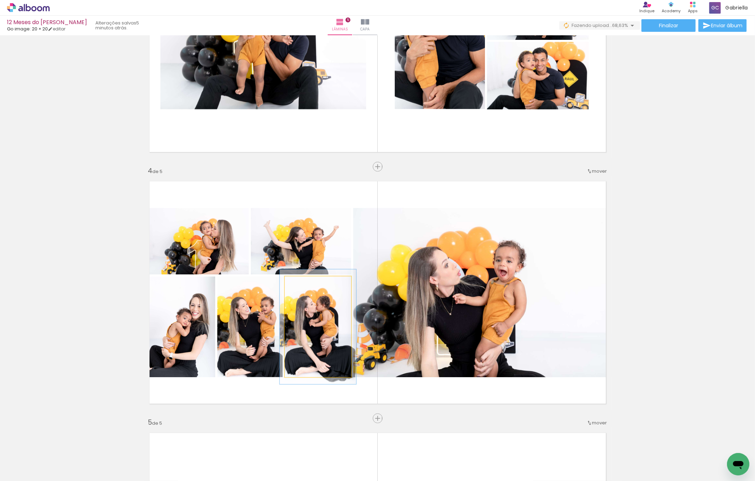
drag, startPoint x: 300, startPoint y: 285, endPoint x: 303, endPoint y: 285, distance: 3.6
type paper-slider "114"
click at [303, 284] on div at bounding box center [304, 283] width 11 height 11
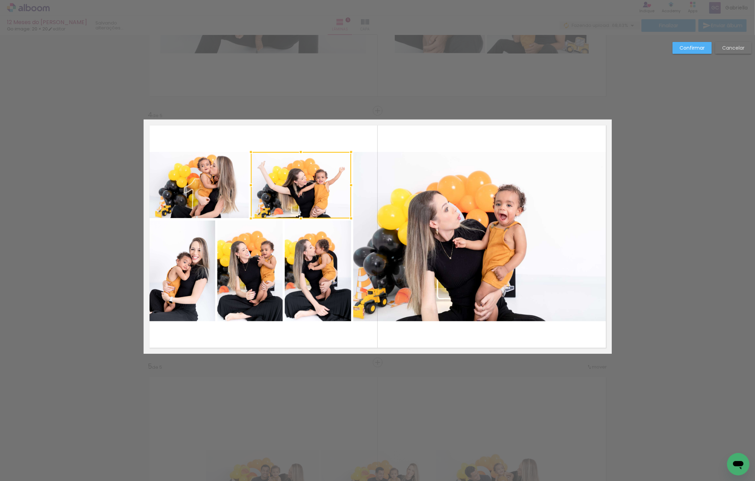
scroll to position [0, 437]
click at [0, 0] on slot "Confirmar" at bounding box center [0, 0] width 0 height 0
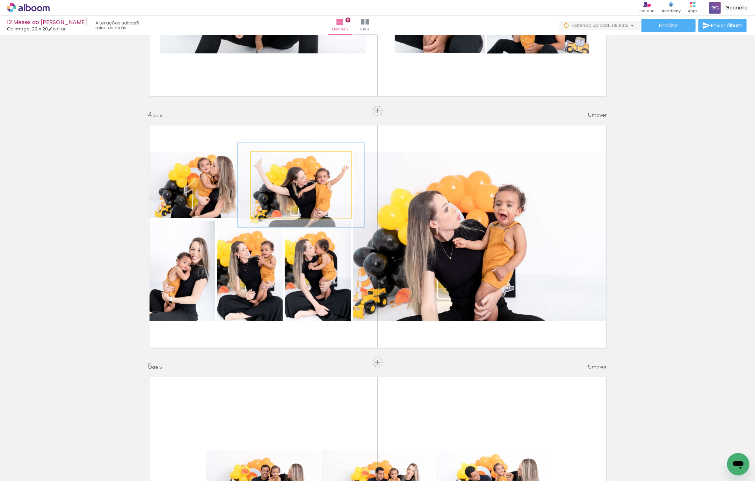
drag, startPoint x: 270, startPoint y: 158, endPoint x: 279, endPoint y: 169, distance: 14.2
type paper-slider "125"
click at [272, 158] on div at bounding box center [274, 159] width 6 height 6
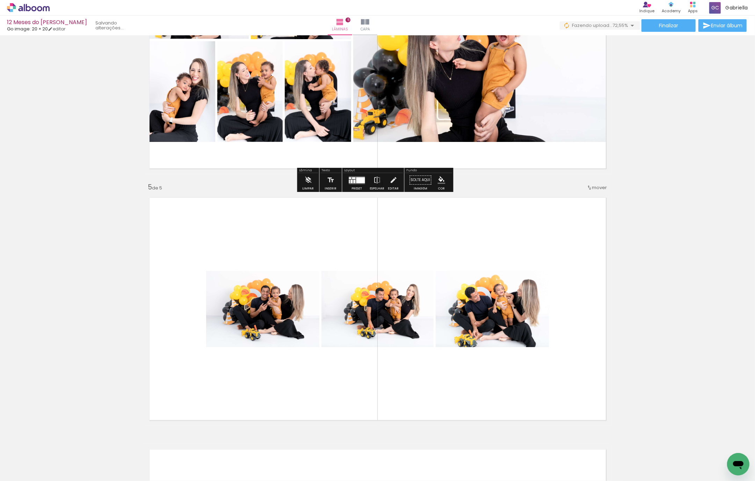
scroll to position [871, 0]
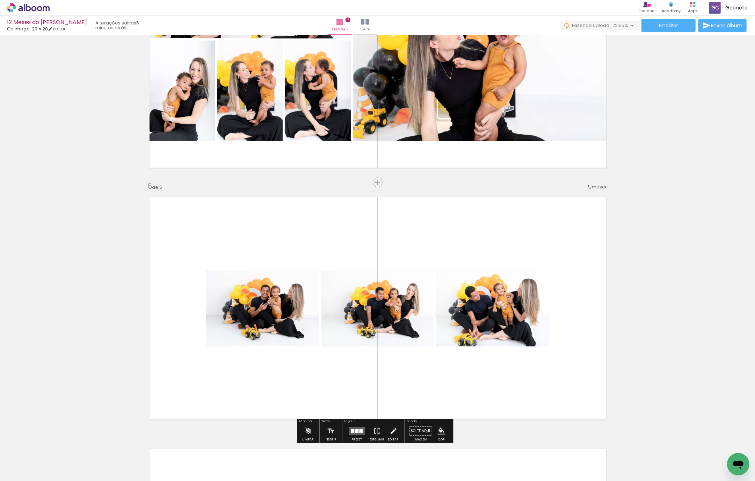
click at [356, 431] on div at bounding box center [356, 431] width 3 height 4
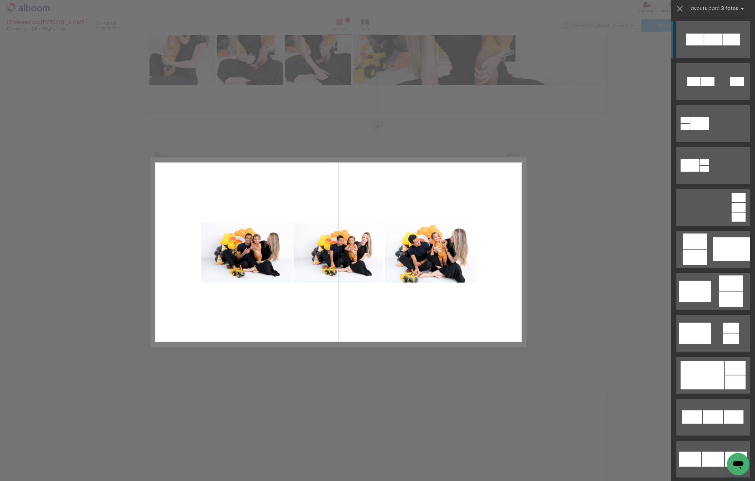
scroll to position [943, 0]
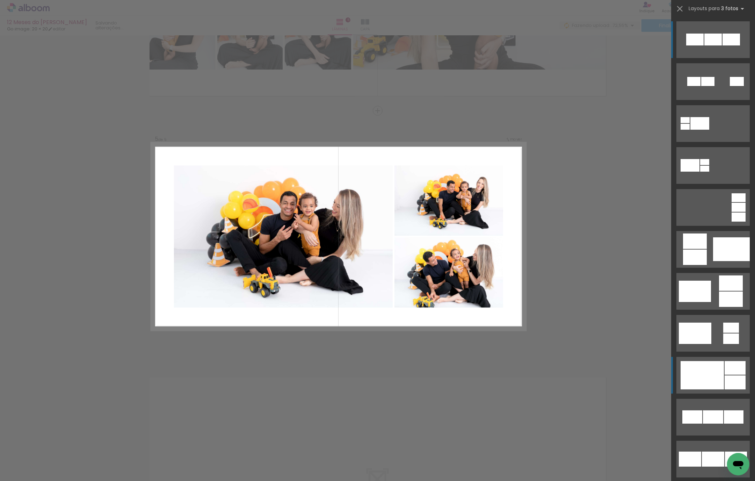
click at [715, 86] on div at bounding box center [708, 81] width 13 height 9
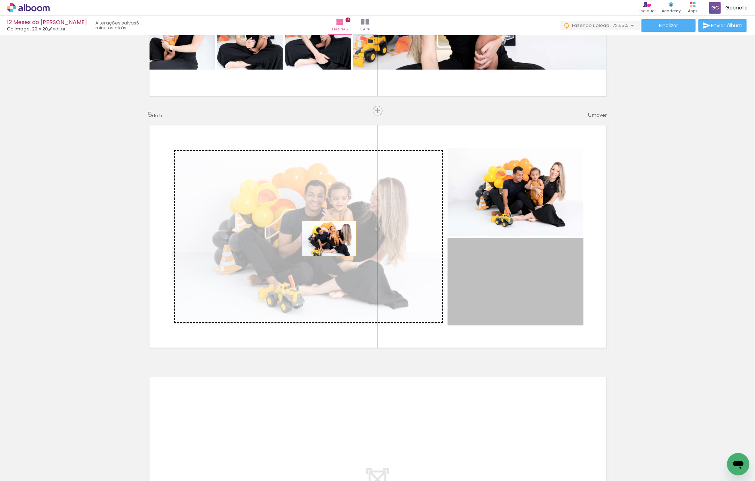
drag, startPoint x: 530, startPoint y: 280, endPoint x: 326, endPoint y: 238, distance: 208.7
click at [0, 0] on slot at bounding box center [0, 0] width 0 height 0
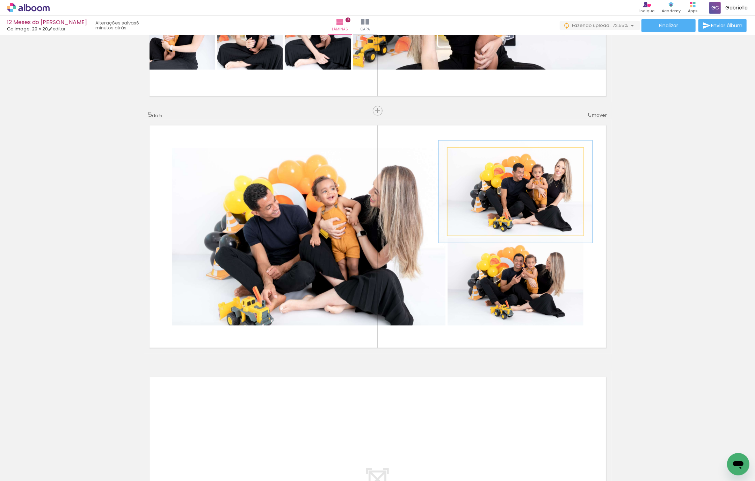
drag, startPoint x: 462, startPoint y: 154, endPoint x: 468, endPoint y: 164, distance: 11.3
type paper-slider "113"
click at [465, 154] on div at bounding box center [467, 155] width 6 height 6
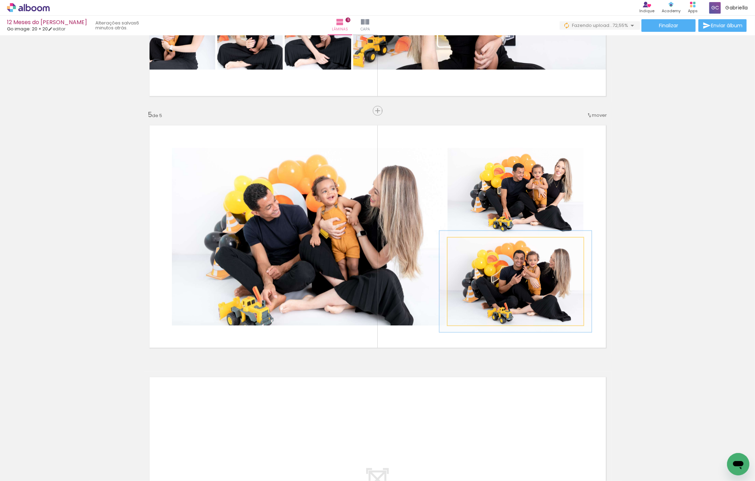
drag, startPoint x: 462, startPoint y: 245, endPoint x: 475, endPoint y: 252, distance: 14.6
type paper-slider "110"
click at [465, 245] on div at bounding box center [466, 244] width 11 height 11
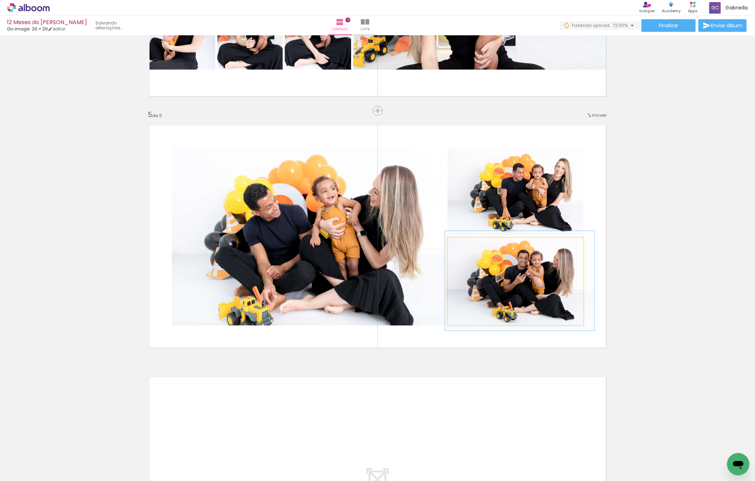
drag, startPoint x: 549, startPoint y: 277, endPoint x: 553, endPoint y: 276, distance: 4.3
click at [551, 185] on quentale-photo at bounding box center [516, 192] width 136 height 88
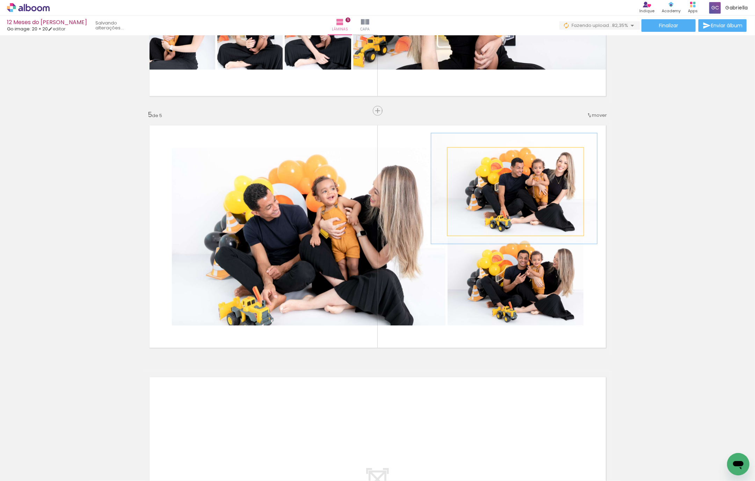
type paper-slider "122"
click at [467, 153] on div at bounding box center [470, 155] width 6 height 6
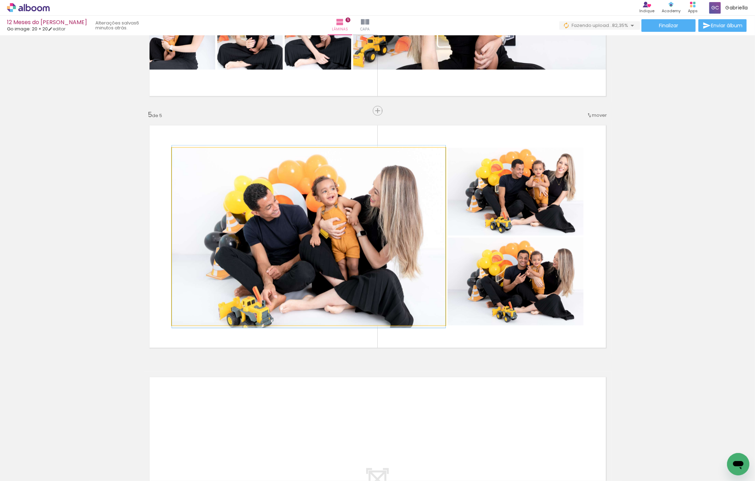
click at [335, 235] on quentale-photo at bounding box center [309, 237] width 274 height 178
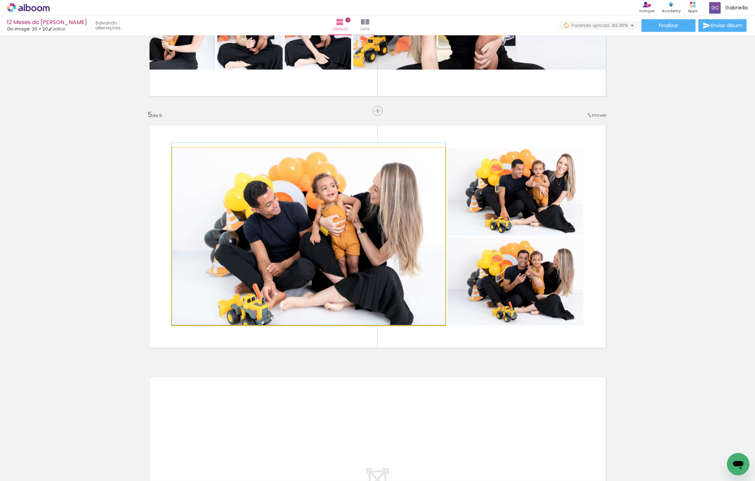
drag, startPoint x: 338, startPoint y: 248, endPoint x: 331, endPoint y: 234, distance: 15.6
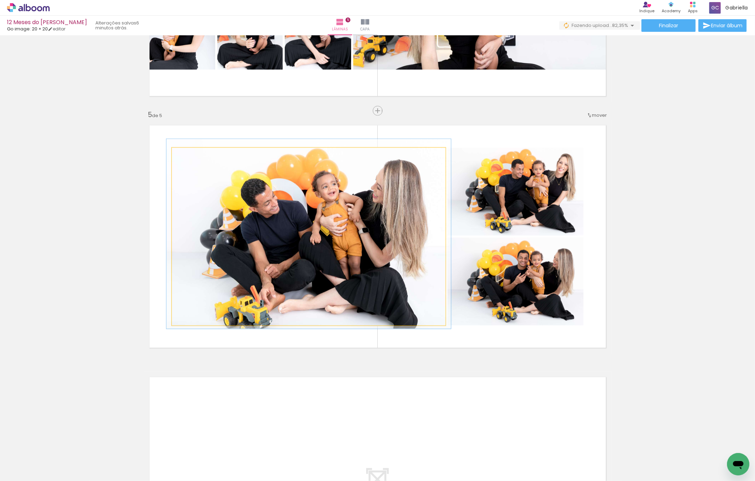
type paper-slider "104"
click at [185, 151] on div at bounding box center [189, 155] width 11 height 11
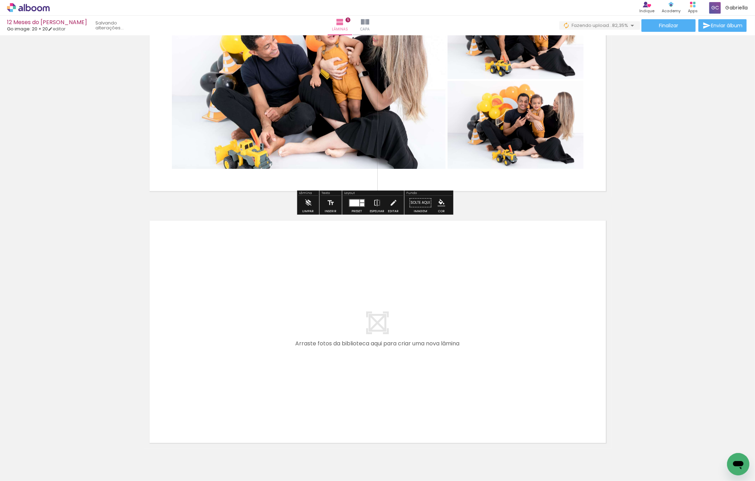
scroll to position [1109, 0]
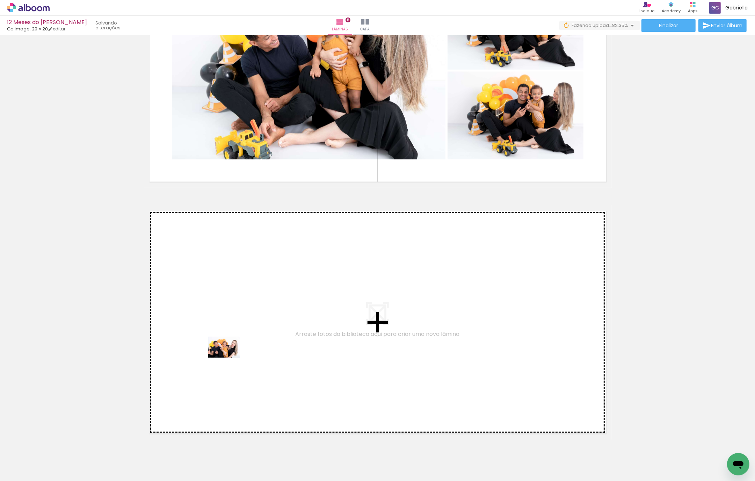
drag, startPoint x: 221, startPoint y: 461, endPoint x: 229, endPoint y: 358, distance: 103.8
click at [229, 358] on quentale-workspace at bounding box center [377, 240] width 755 height 481
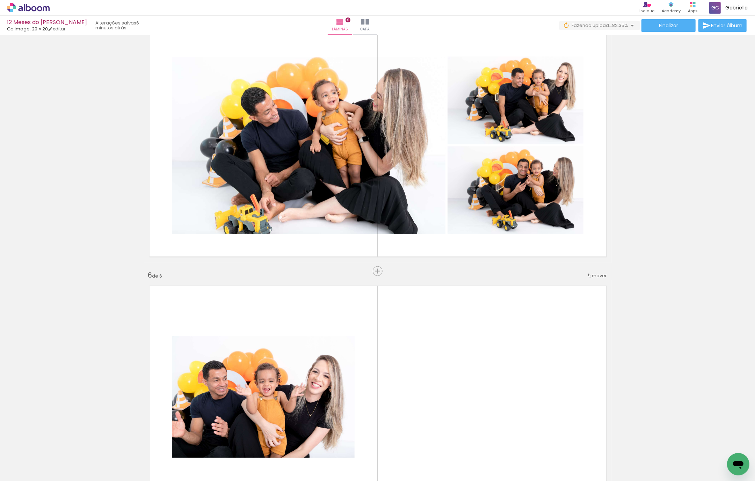
scroll to position [1046, 0]
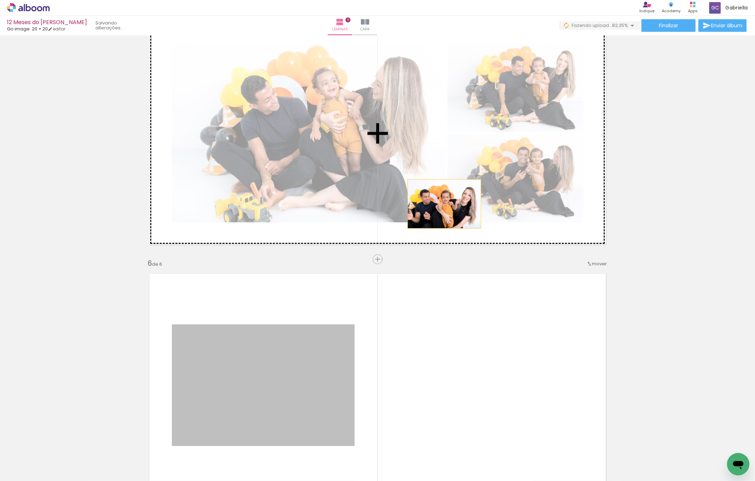
drag, startPoint x: 264, startPoint y: 408, endPoint x: 440, endPoint y: 204, distance: 269.3
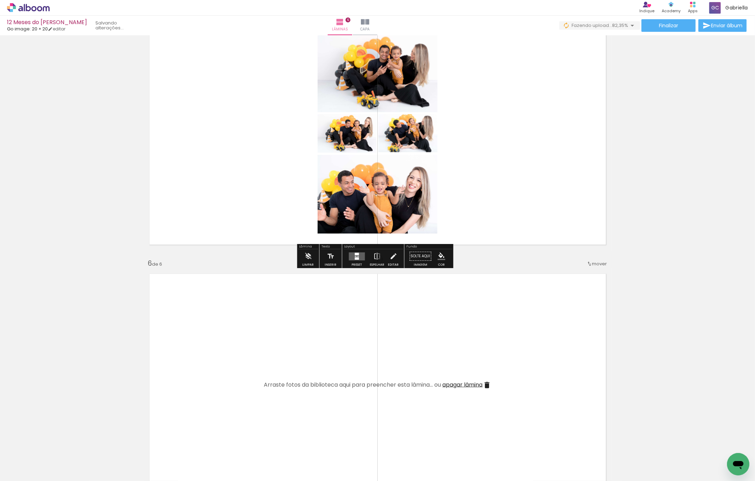
click at [358, 256] on div at bounding box center [359, 256] width 2 height 1
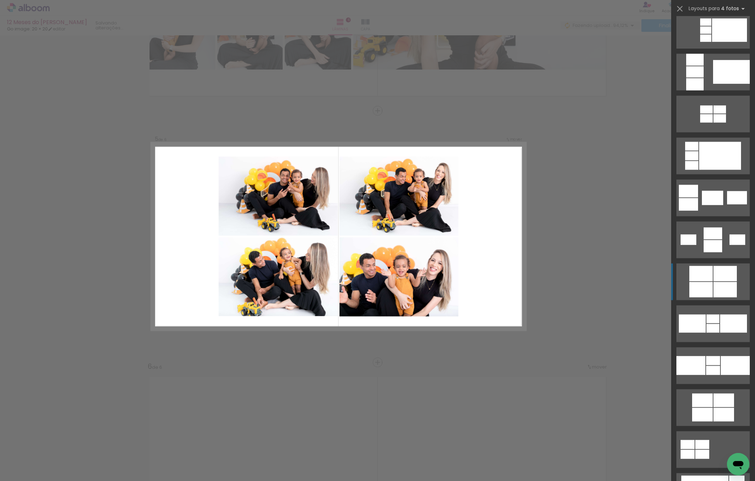
scroll to position [1215, 0]
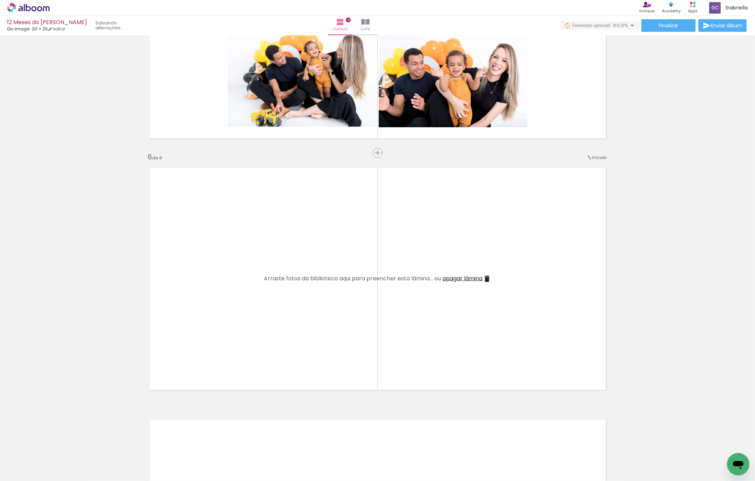
scroll to position [1174, 0]
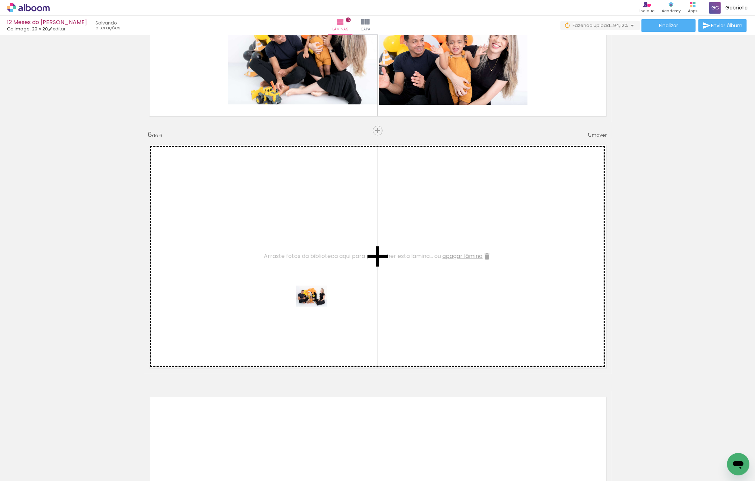
drag, startPoint x: 259, startPoint y: 460, endPoint x: 317, endPoint y: 307, distance: 164.3
click at [317, 307] on quentale-workspace at bounding box center [377, 240] width 755 height 481
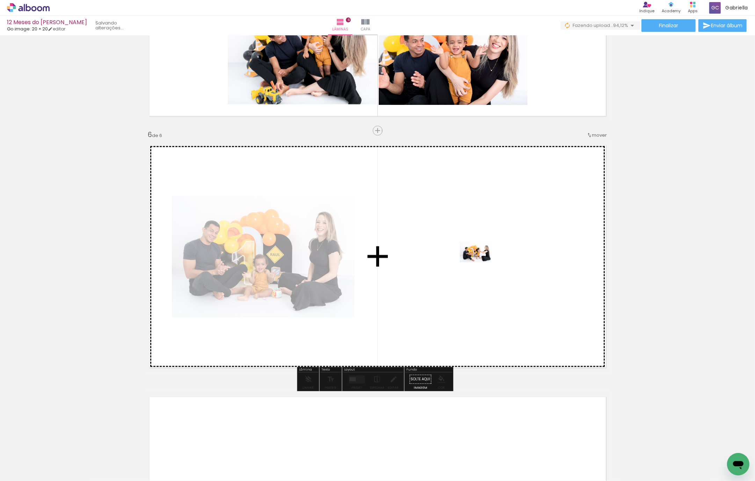
drag, startPoint x: 307, startPoint y: 462, endPoint x: 481, endPoint y: 262, distance: 264.8
click at [481, 262] on quentale-workspace at bounding box center [377, 240] width 755 height 481
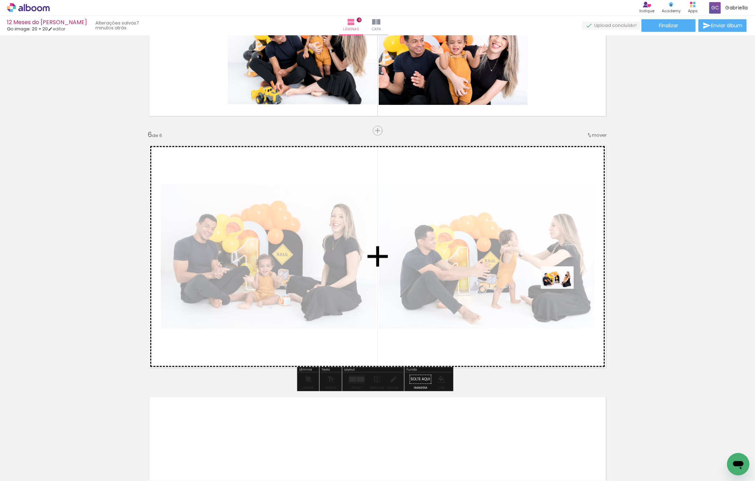
drag, startPoint x: 338, startPoint y: 463, endPoint x: 563, endPoint y: 288, distance: 285.0
click at [563, 288] on quentale-workspace at bounding box center [377, 240] width 755 height 481
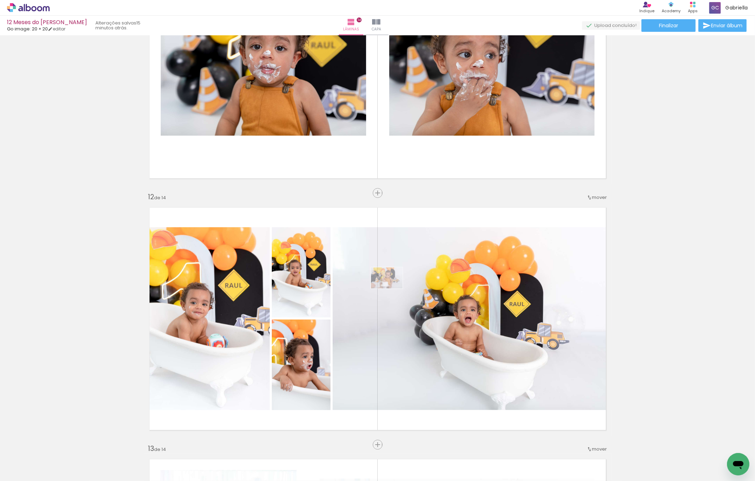
scroll to position [0, 1301]
click at [0, 477] on div "Biblioteca 51 fotos Todas as fotos Não utilizadas Adicionar Fotos" at bounding box center [0, 459] width 0 height 44
click at [34, 469] on span "Adicionar Fotos" at bounding box center [24, 472] width 21 height 8
click at [0, 0] on input "file" at bounding box center [0, 0] width 0 height 0
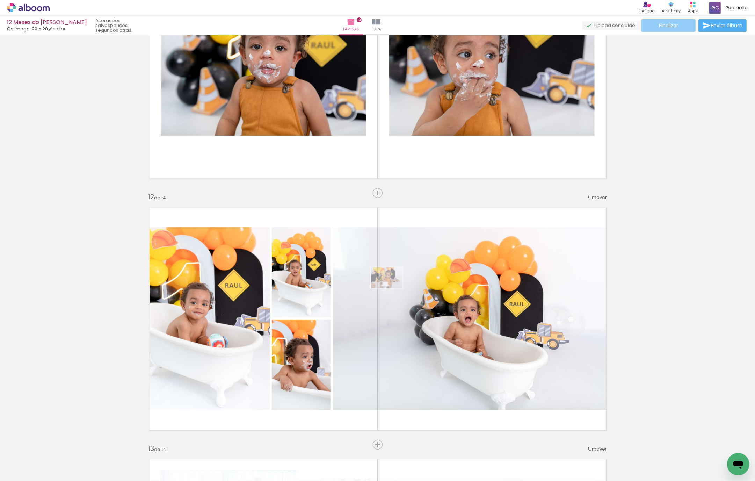
click at [660, 27] on span "Finalizar" at bounding box center [668, 25] width 19 height 5
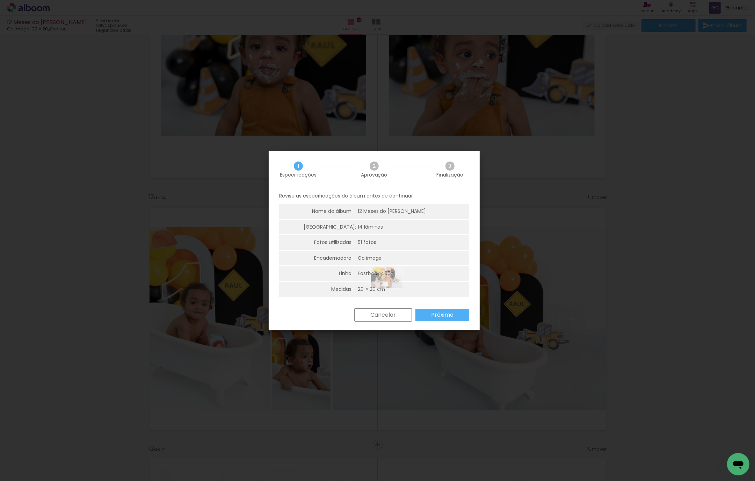
click at [0, 0] on slot "Próximo" at bounding box center [0, 0] width 0 height 0
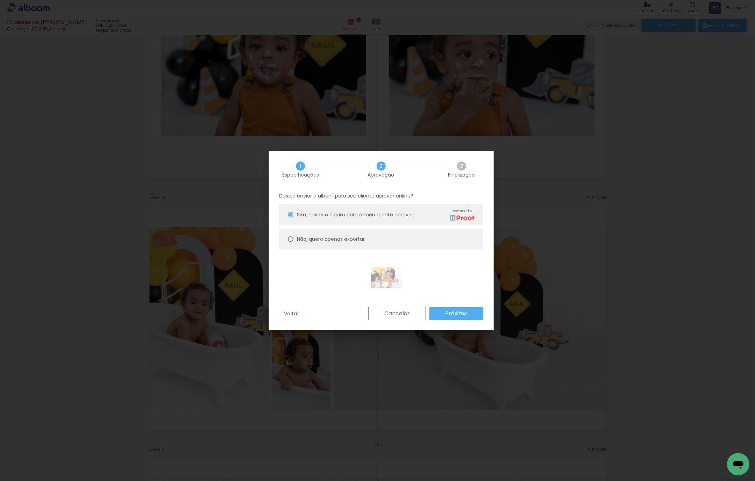
click at [0, 0] on slot "Próximo" at bounding box center [0, 0] width 0 height 0
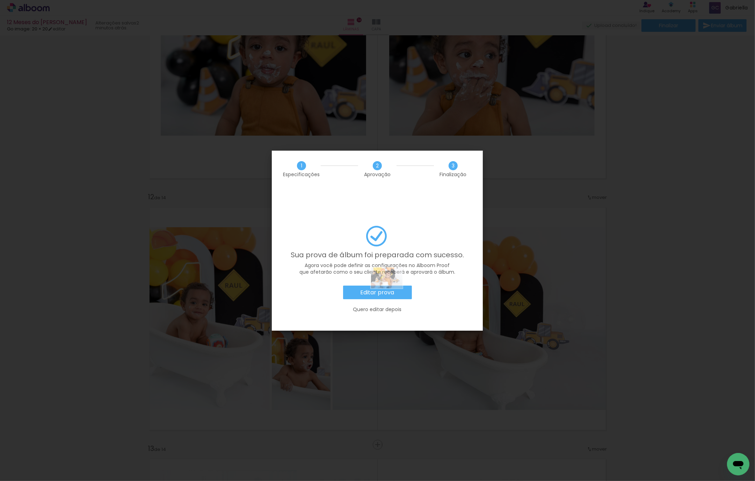
click at [350, 286] on paper-button "Editar prova" at bounding box center [377, 293] width 69 height 14
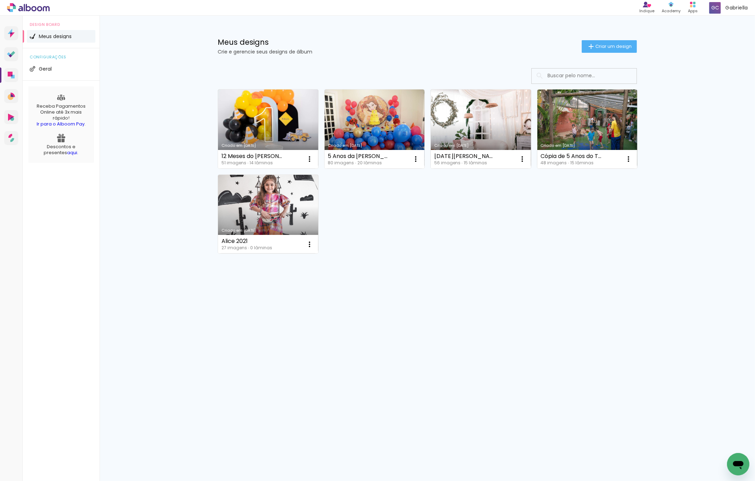
click at [614, 73] on input at bounding box center [594, 76] width 100 height 14
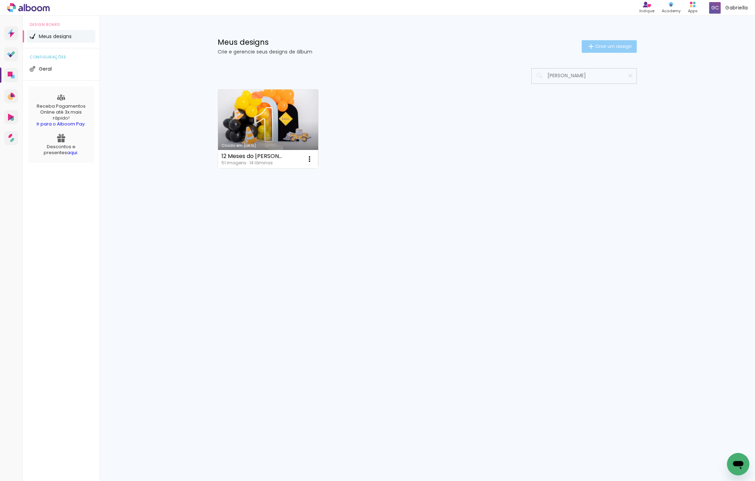
type input "[PERSON_NAME]"
type paper-input "[PERSON_NAME]"
click at [612, 48] on span "Criar um design" at bounding box center [614, 46] width 36 height 5
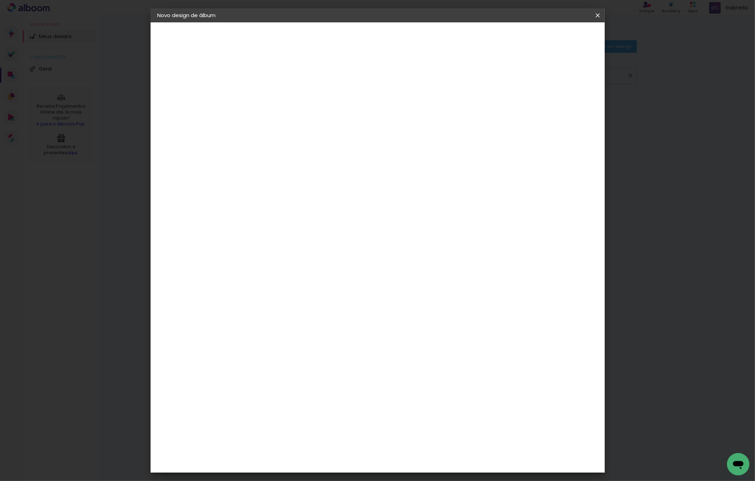
click at [272, 93] on input at bounding box center [272, 93] width 0 height 11
type input "CAPA [PERSON_NAME]"
type paper-input "CAPA [PERSON_NAME]"
click at [0, 0] on slot "Avançar" at bounding box center [0, 0] width 0 height 0
click at [310, 135] on input at bounding box center [289, 133] width 71 height 9
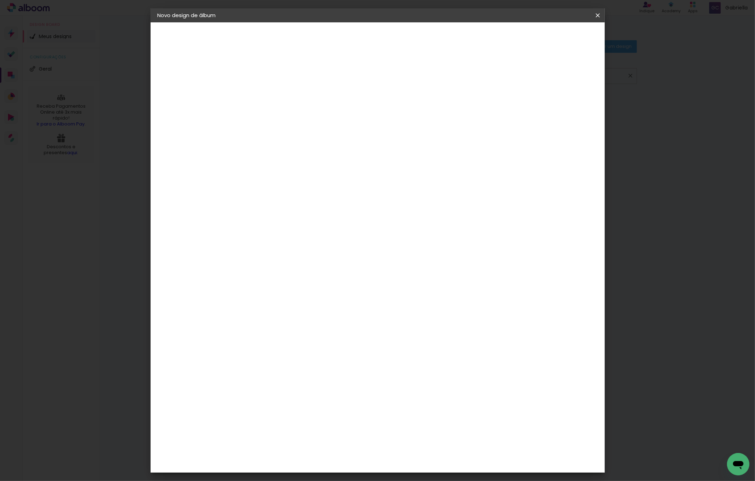
type input "go i"
type paper-input "go i"
click at [284, 157] on div "Go image" at bounding box center [275, 159] width 17 height 11
click at [284, 156] on div "Go image" at bounding box center [275, 159] width 17 height 11
click at [0, 0] on slot "Avançar" at bounding box center [0, 0] width 0 height 0
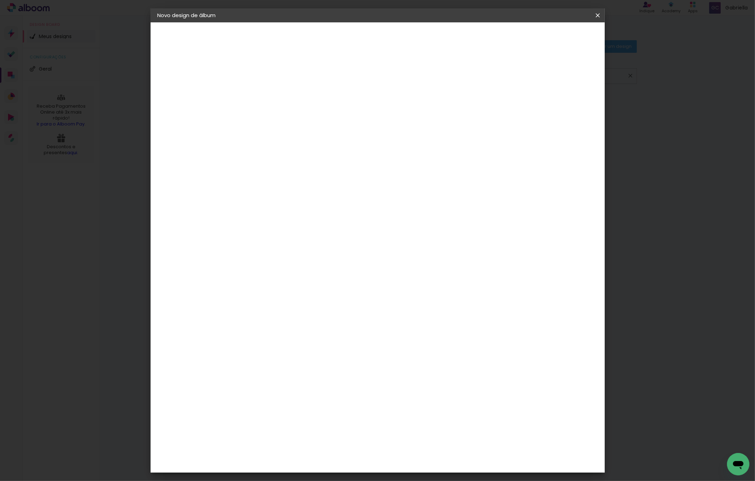
click at [299, 117] on input "text" at bounding box center [285, 121] width 27 height 11
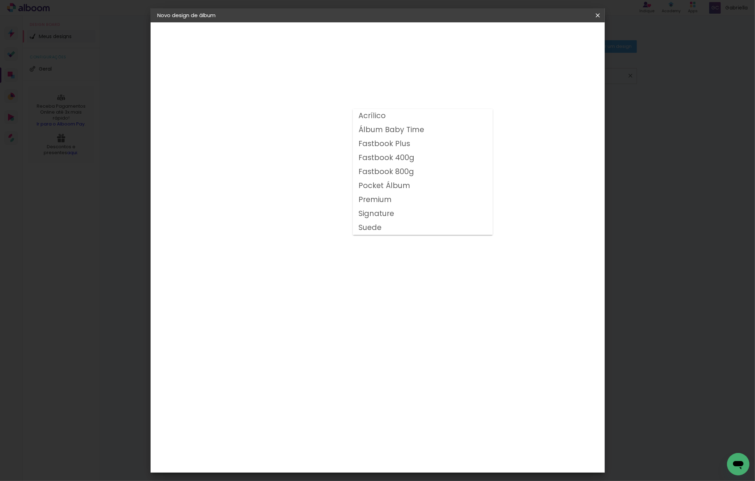
click at [0, 0] on slot "Fastbook 400g" at bounding box center [0, 0] width 0 height 0
type input "Fastbook 400g"
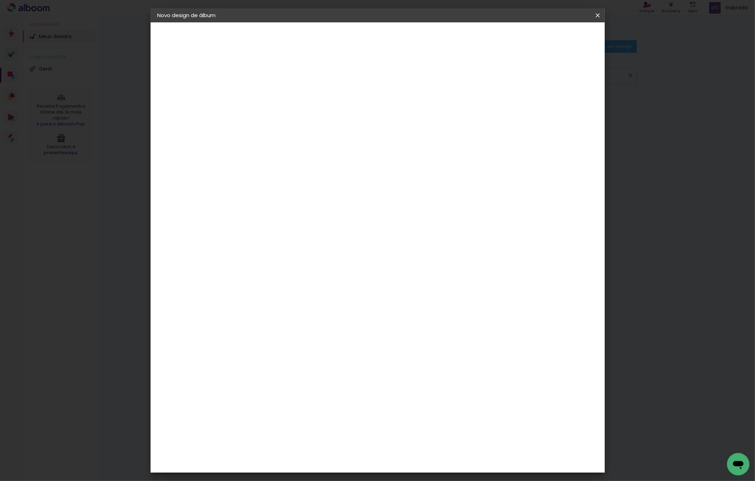
click at [319, 322] on span "20 × 20" at bounding box center [303, 333] width 33 height 23
click at [0, 0] on slot "Avançar" at bounding box center [0, 0] width 0 height 0
click at [553, 35] on span "Iniciar design" at bounding box center [537, 37] width 32 height 5
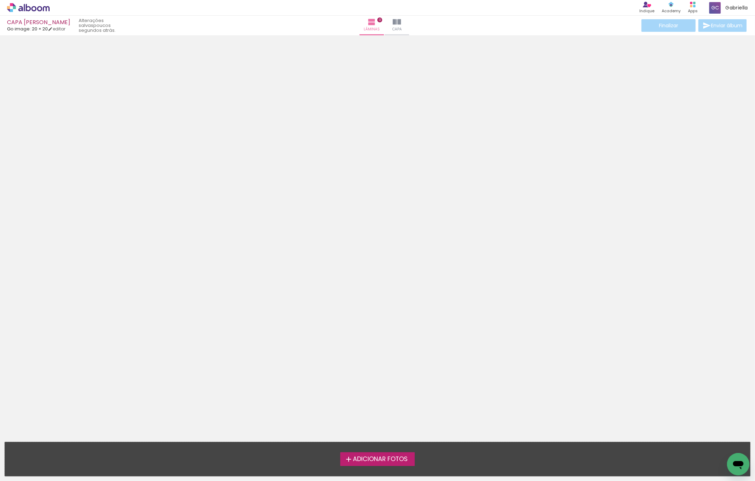
click at [404, 458] on span "Adicionar Fotos" at bounding box center [380, 459] width 55 height 6
click at [0, 0] on input "file" at bounding box center [0, 0] width 0 height 0
click at [412, 456] on label "Adicionar Fotos" at bounding box center [377, 458] width 74 height 13
click at [0, 0] on input "file" at bounding box center [0, 0] width 0 height 0
click at [396, 461] on span "Adicionar Fotos" at bounding box center [380, 459] width 55 height 6
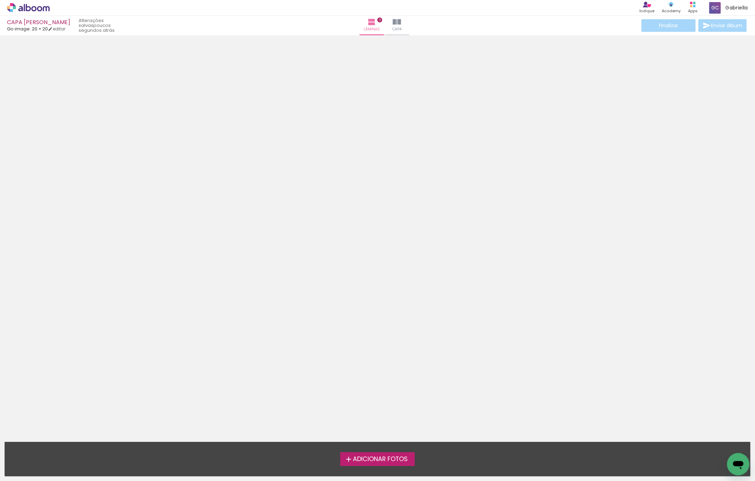
click at [0, 0] on input "file" at bounding box center [0, 0] width 0 height 0
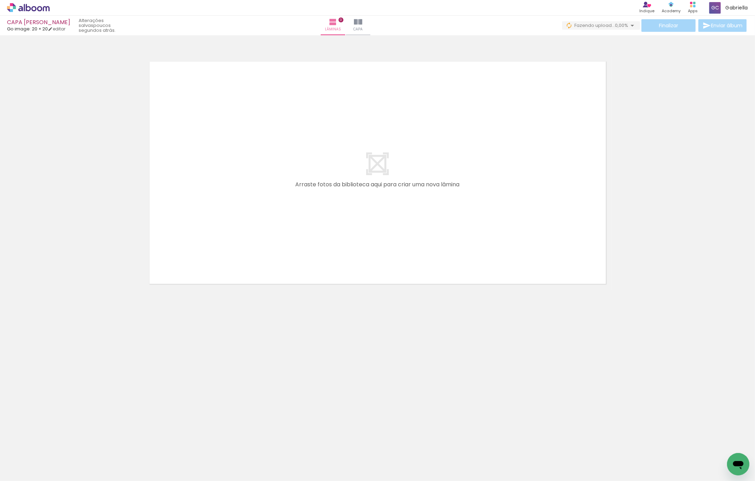
click at [23, 474] on span "Adicionar Fotos" at bounding box center [24, 472] width 21 height 8
click at [0, 0] on input "file" at bounding box center [0, 0] width 0 height 0
click at [31, 6] on icon at bounding box center [28, 7] width 43 height 9
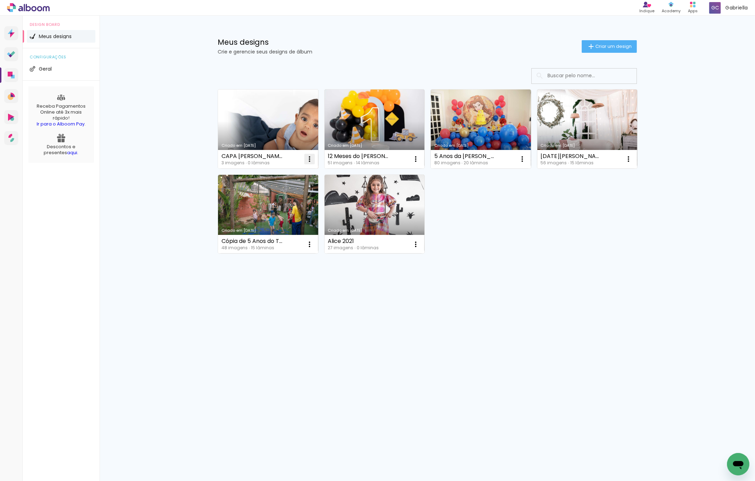
click at [310, 159] on iron-icon at bounding box center [309, 159] width 8 height 8
click at [271, 203] on span "Excluir" at bounding box center [270, 205] width 15 height 5
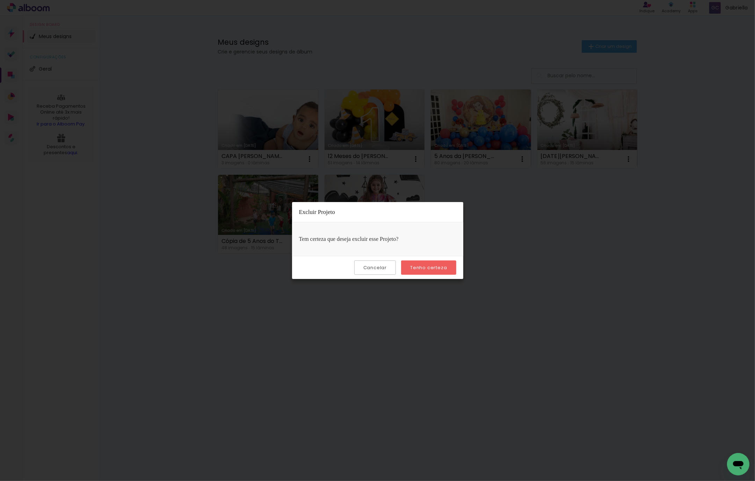
click at [0, 0] on slot "Tenho certeza" at bounding box center [0, 0] width 0 height 0
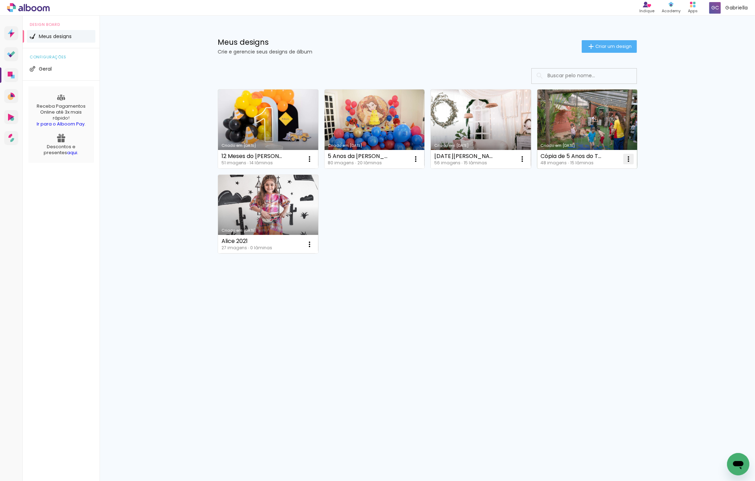
click at [314, 160] on iron-icon at bounding box center [309, 159] width 8 height 8
click at [588, 203] on span "Excluir" at bounding box center [589, 205] width 15 height 5
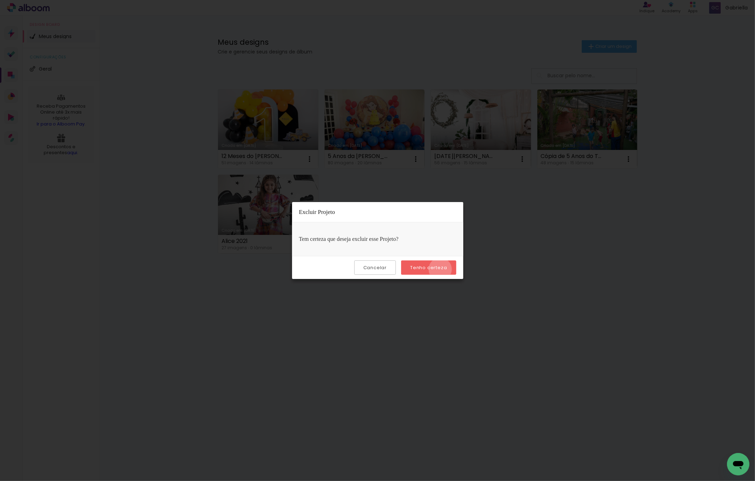
click at [0, 0] on slot "Tenho certeza" at bounding box center [0, 0] width 0 height 0
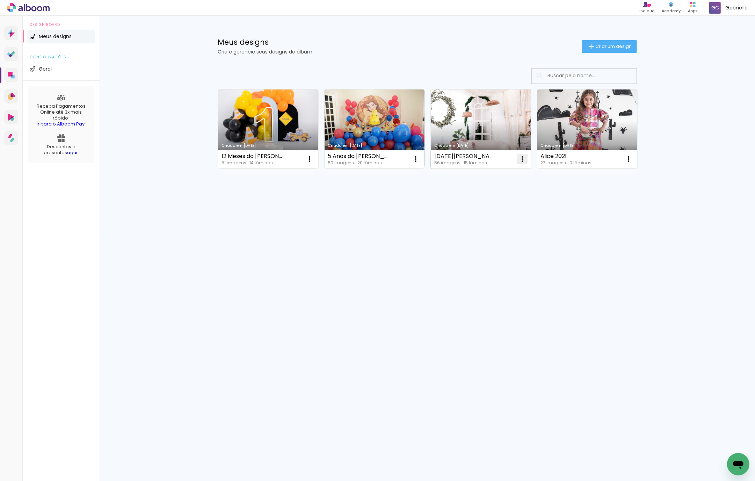
click at [314, 158] on iron-icon at bounding box center [309, 159] width 8 height 8
click at [479, 204] on span "Excluir" at bounding box center [483, 205] width 15 height 5
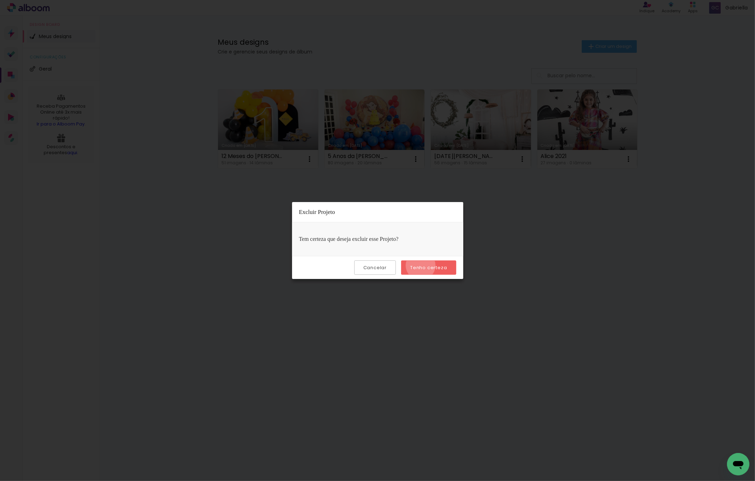
click at [0, 0] on slot "Tenho certeza" at bounding box center [0, 0] width 0 height 0
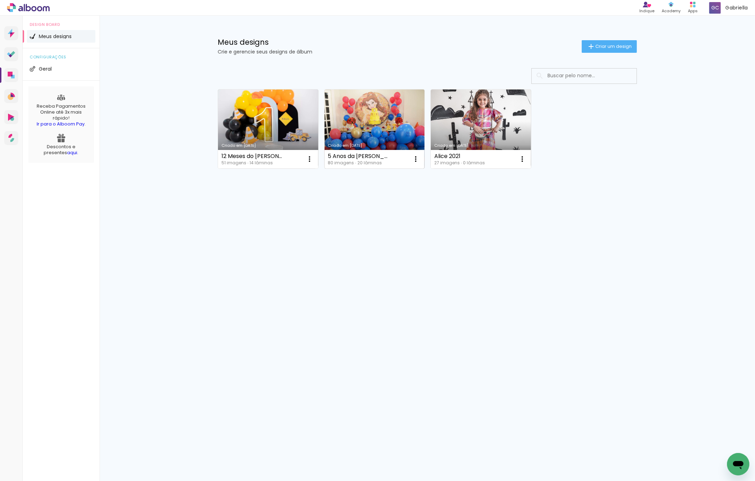
click at [391, 118] on link "Criado em [DATE]" at bounding box center [375, 128] width 100 height 79
